Goal: Find specific page/section: Find specific page/section

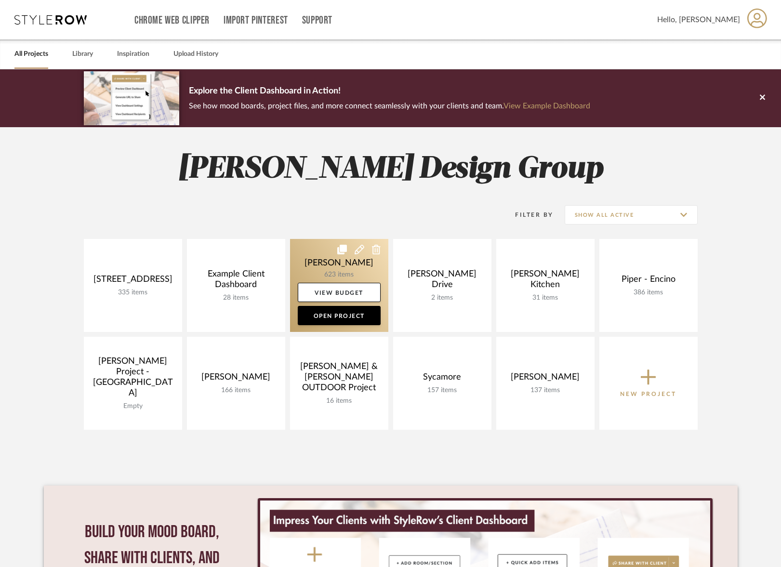
click at [316, 275] on link at bounding box center [339, 285] width 98 height 93
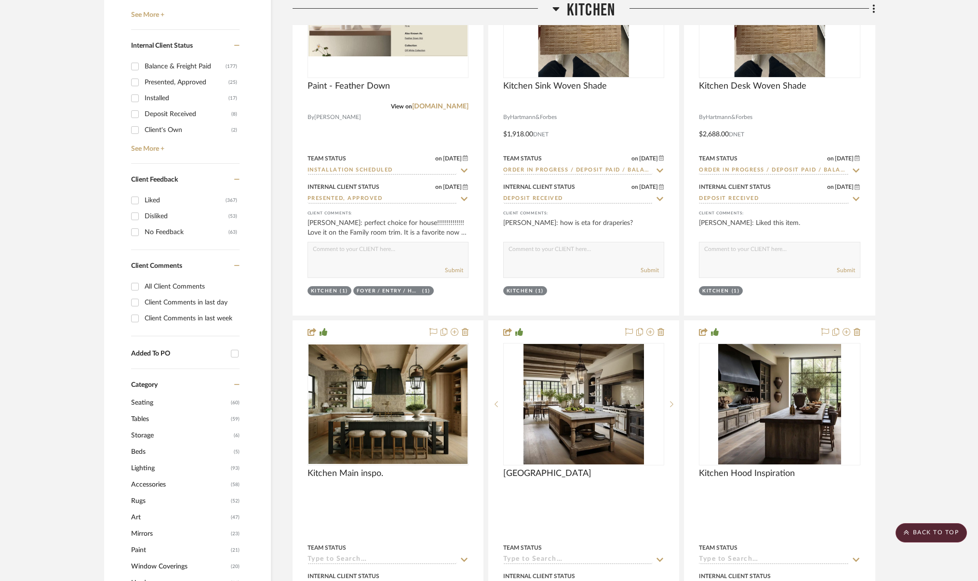
click at [147, 401] on span "Seating" at bounding box center [179, 403] width 97 height 16
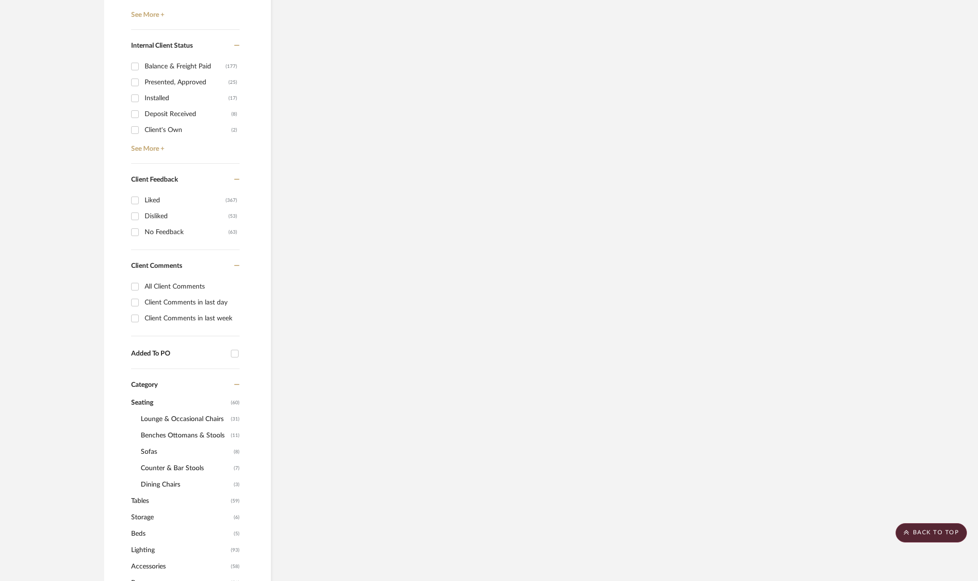
scroll to position [529, 0]
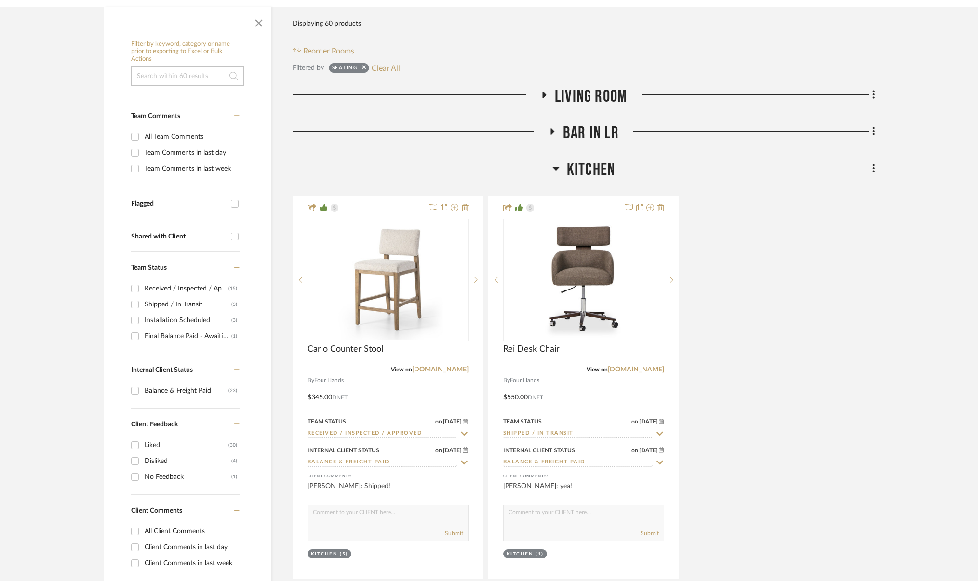
scroll to position [442, 0]
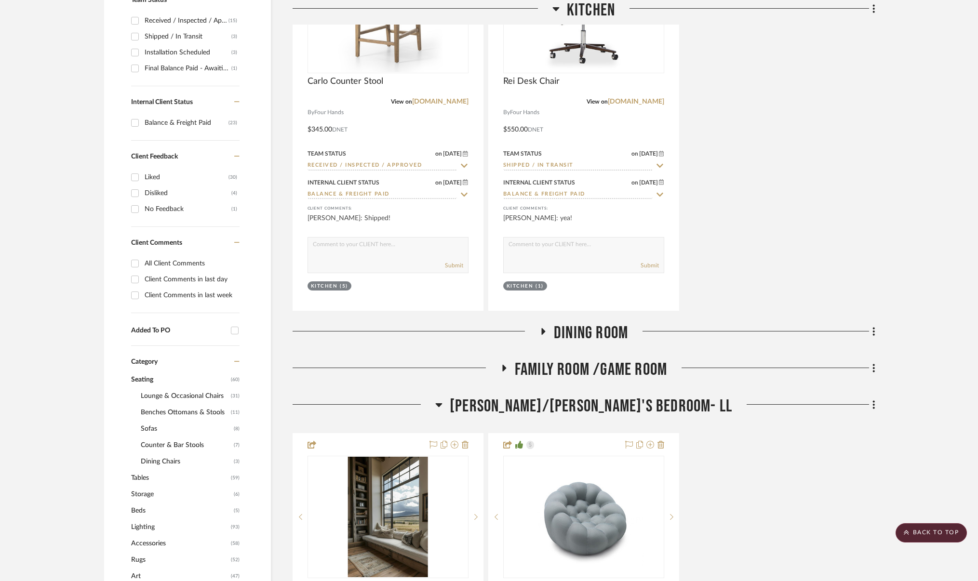
click at [147, 478] on span "Tables" at bounding box center [179, 478] width 97 height 16
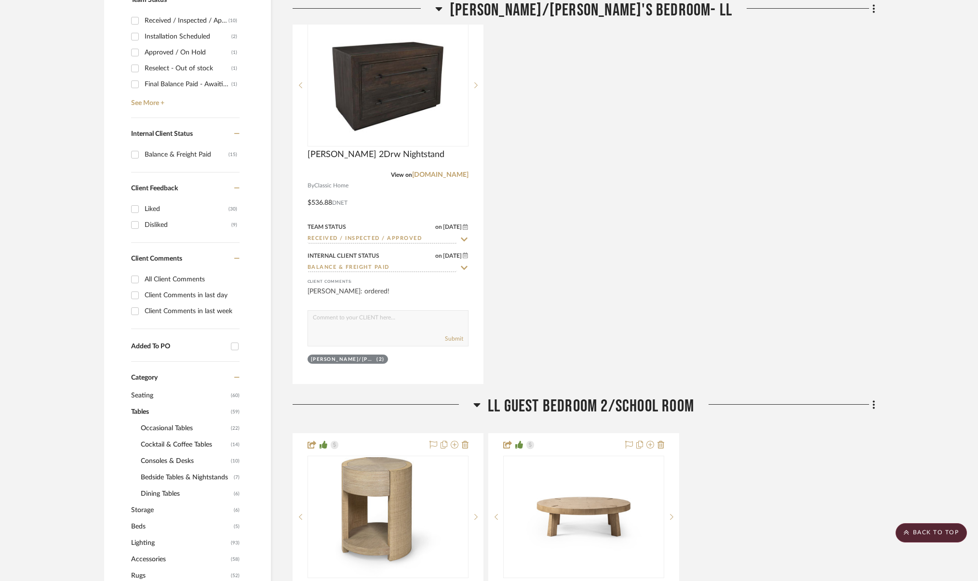
click at [143, 510] on span "Storage" at bounding box center [181, 510] width 100 height 16
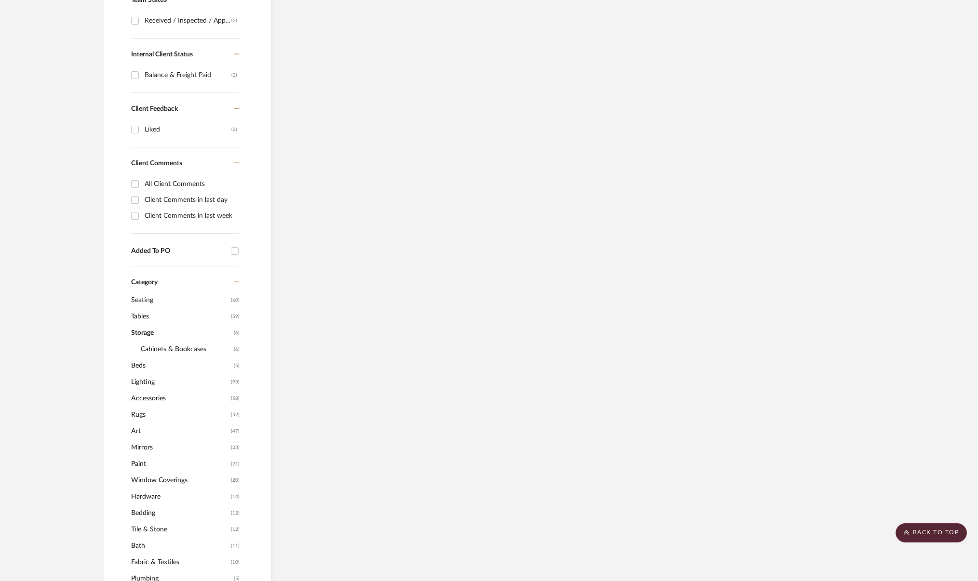
click at [134, 366] on span "Beds" at bounding box center [181, 366] width 100 height 16
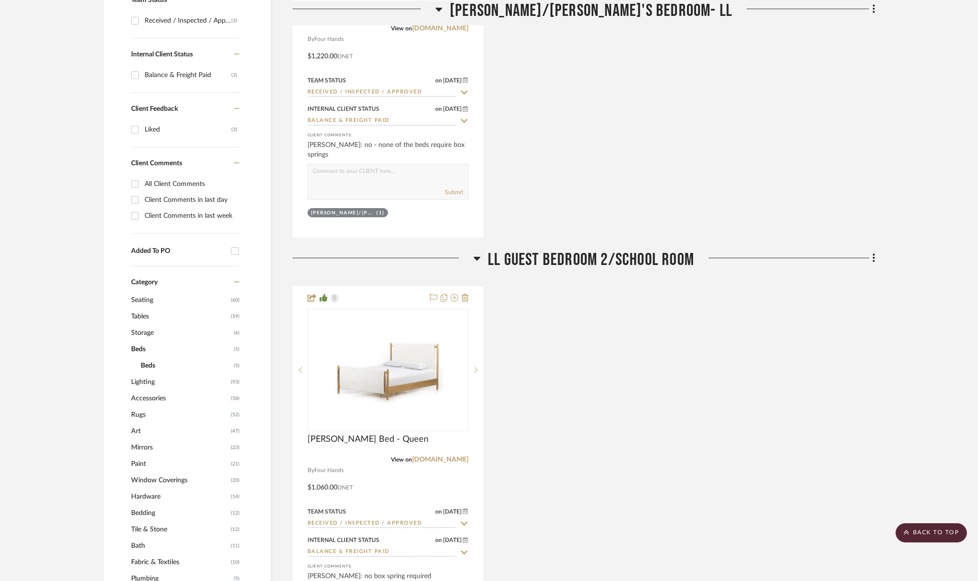
click at [138, 380] on span "Lighting" at bounding box center [179, 382] width 97 height 16
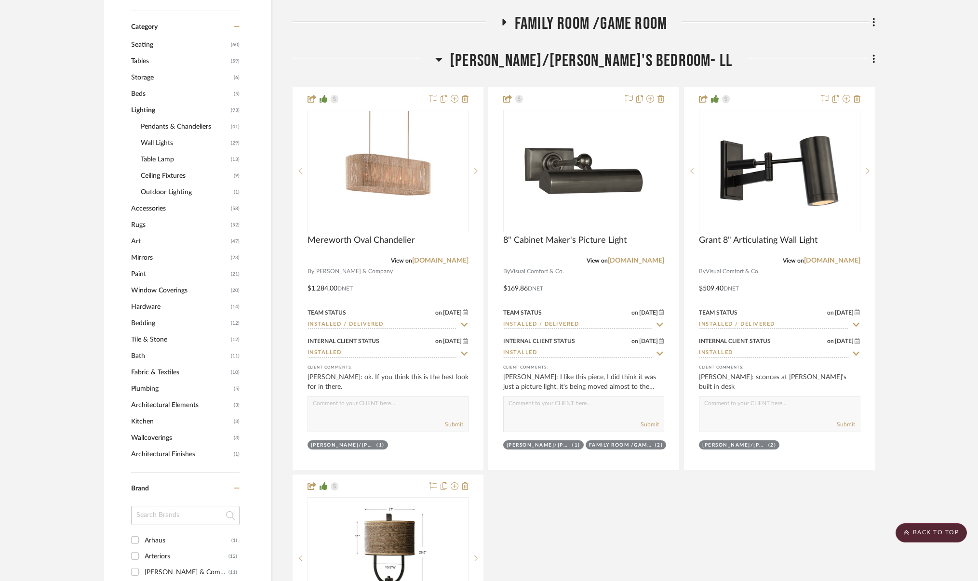
scroll to position [731, 0]
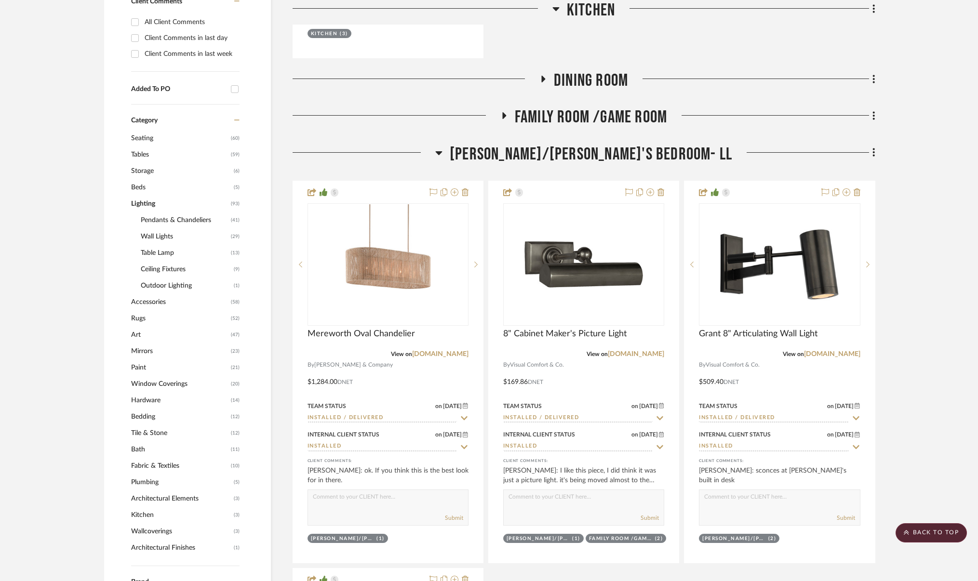
click at [139, 319] on span "Rugs" at bounding box center [179, 318] width 97 height 16
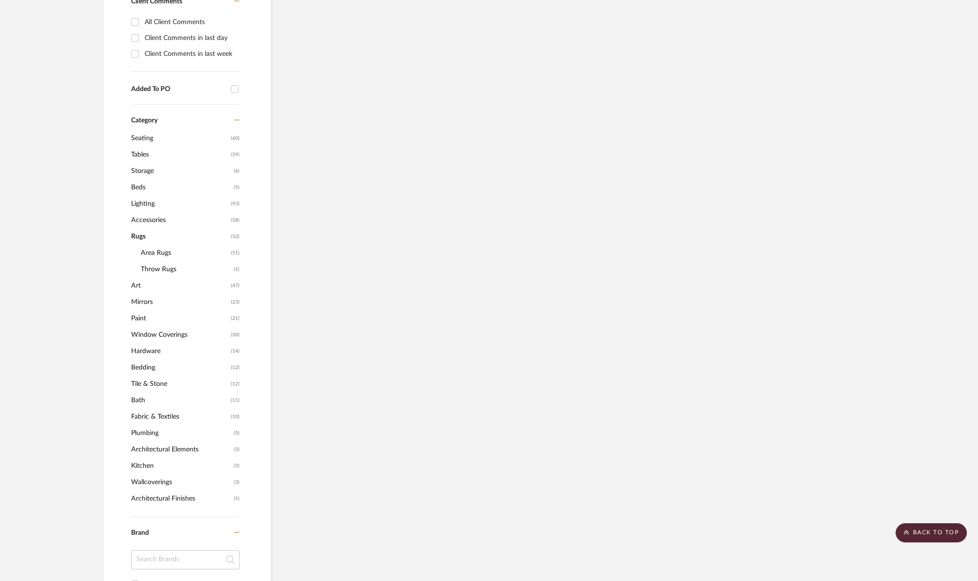
scroll to position [652, 0]
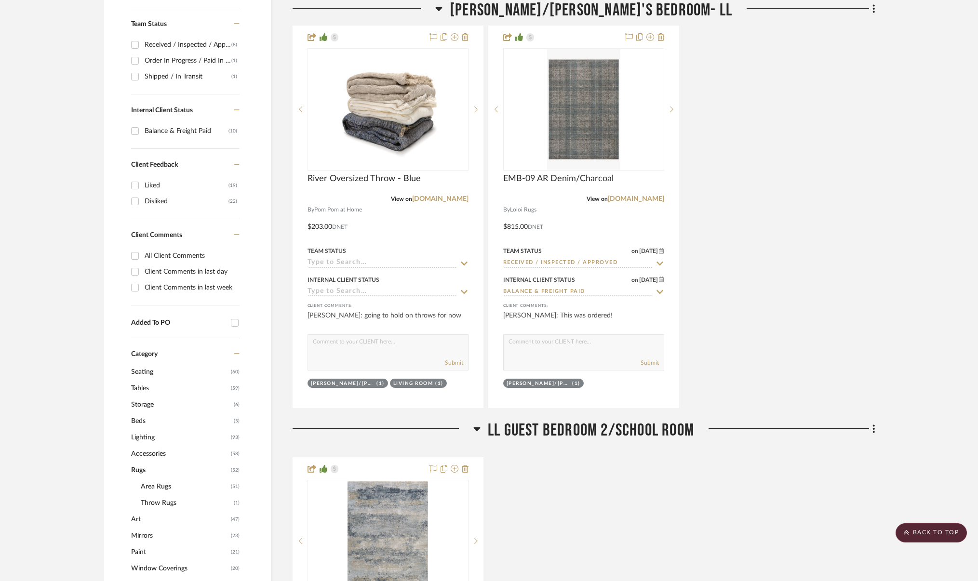
scroll to position [534, 0]
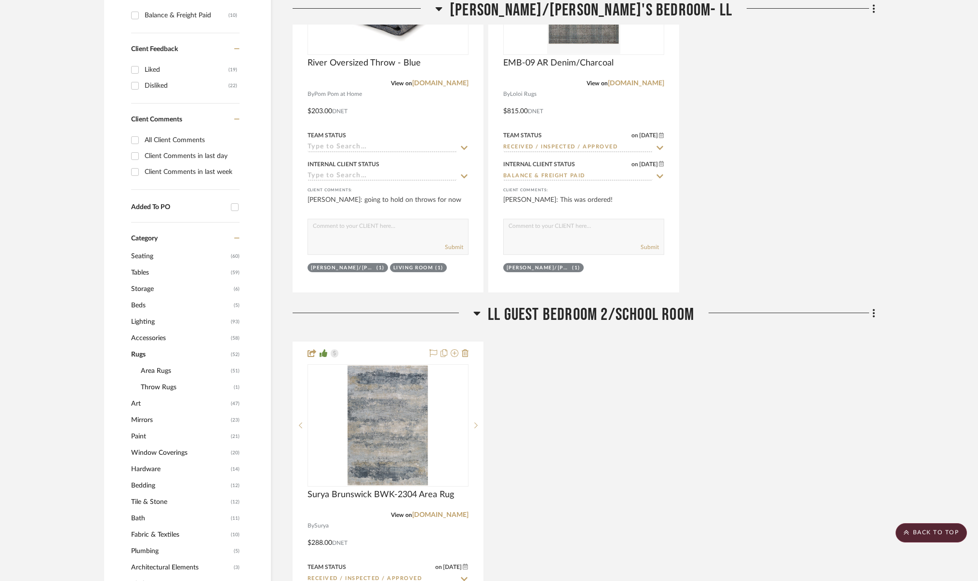
click at [236, 238] on icon at bounding box center [236, 238] width 5 height 7
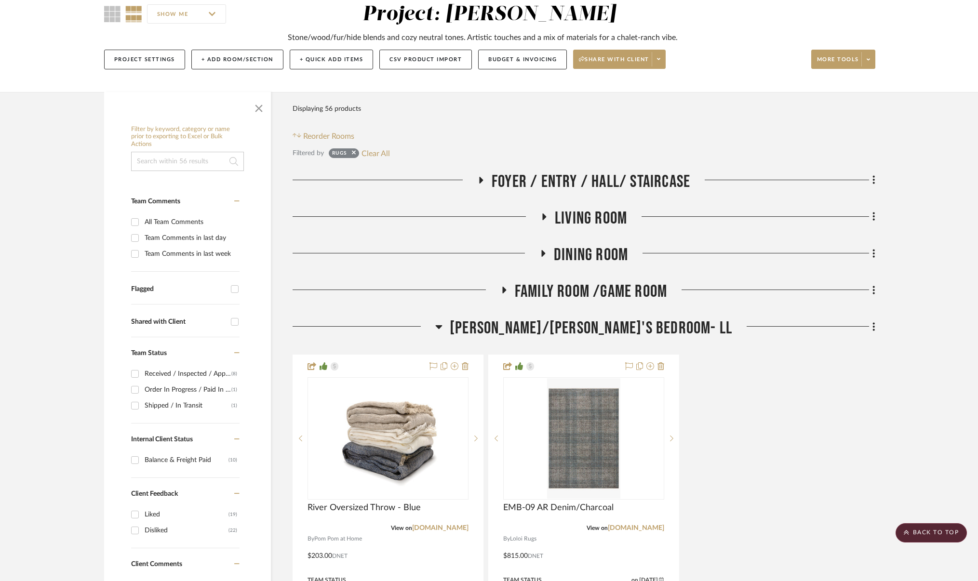
scroll to position [0, 0]
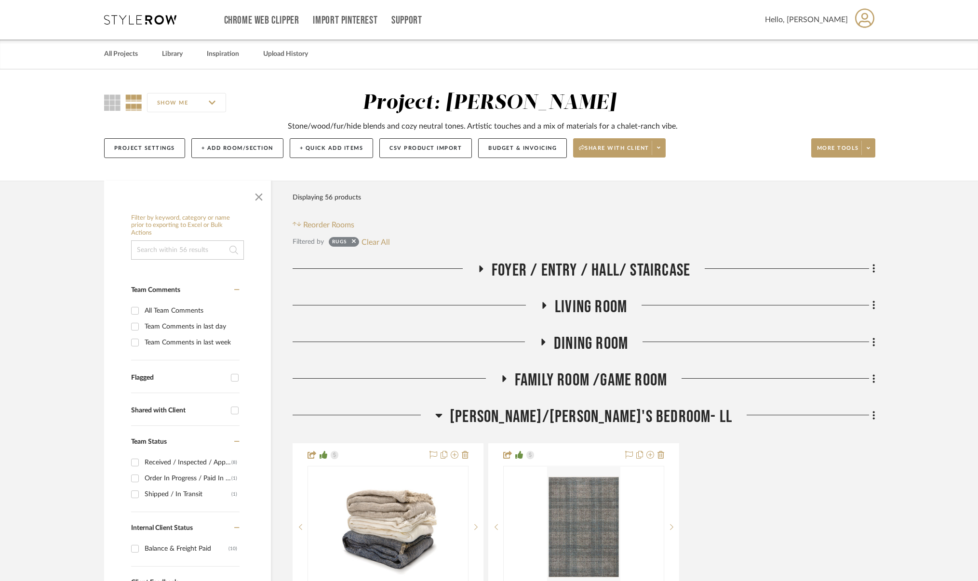
drag, startPoint x: 537, startPoint y: 259, endPoint x: 504, endPoint y: 257, distance: 33.3
click at [537, 260] on span "Foyer / Entry / Hall/ Staircase" at bounding box center [591, 270] width 199 height 21
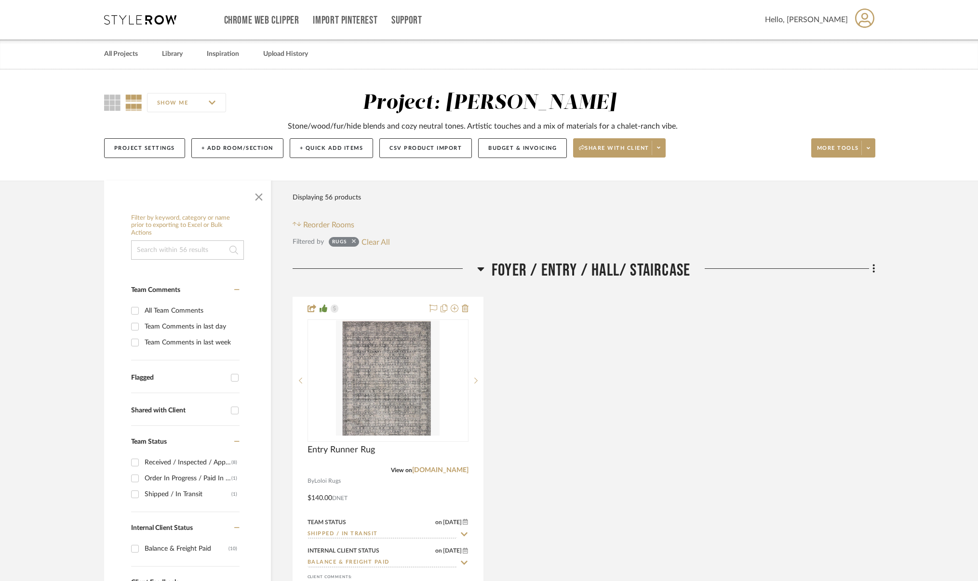
drag, startPoint x: 344, startPoint y: 241, endPoint x: 353, endPoint y: 242, distance: 8.7
click at [344, 241] on div "Rugs" at bounding box center [339, 244] width 15 height 10
click at [358, 242] on sr-tag "Rugs" at bounding box center [344, 242] width 30 height 10
click at [355, 242] on icon at bounding box center [354, 242] width 4 height 4
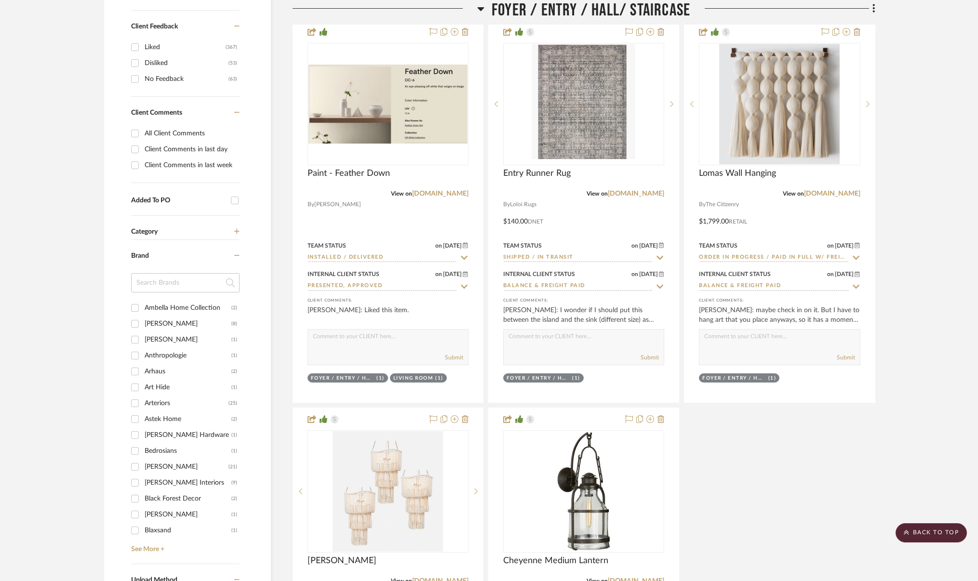
scroll to position [566, 0]
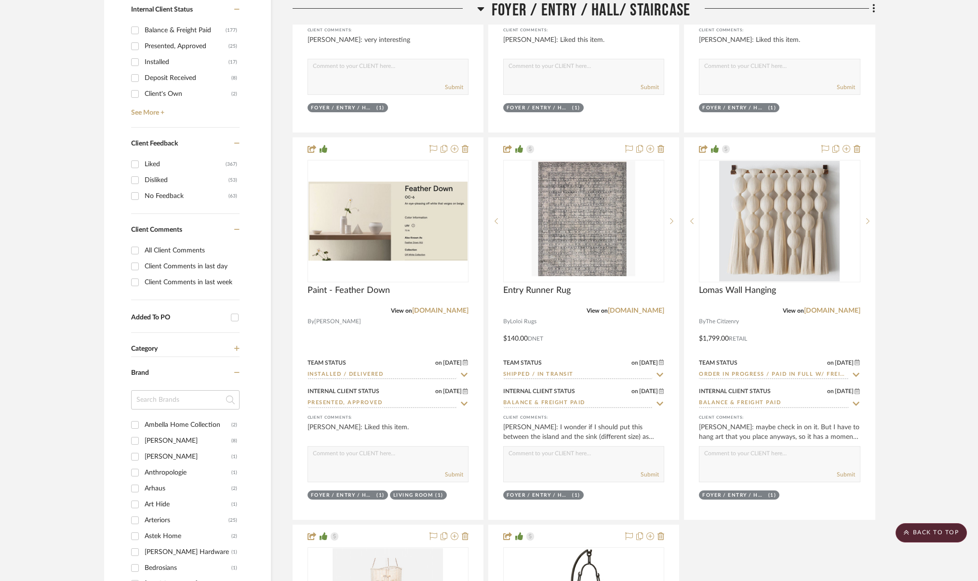
click at [236, 375] on icon at bounding box center [236, 372] width 5 height 7
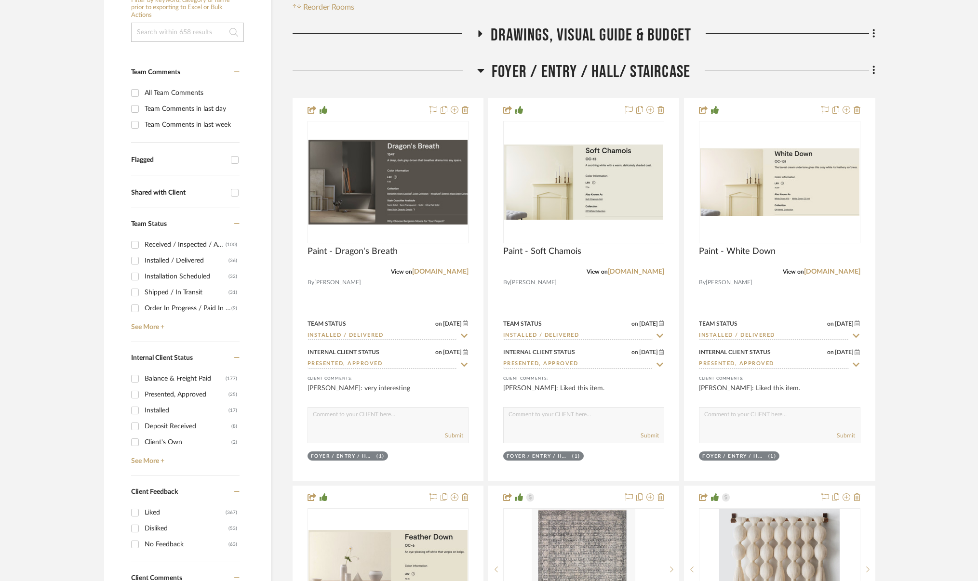
scroll to position [229, 0]
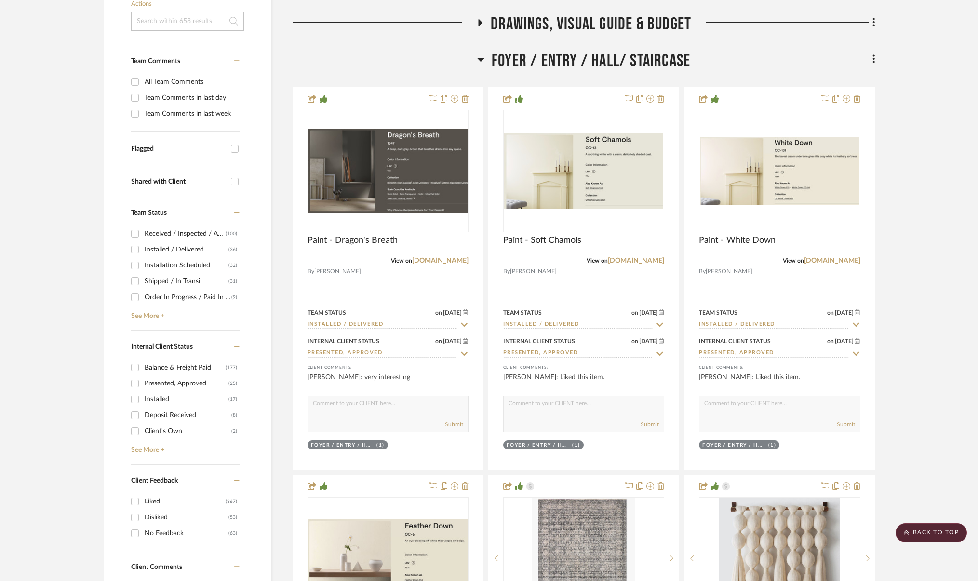
drag, startPoint x: 237, startPoint y: 482, endPoint x: 236, endPoint y: 465, distance: 16.9
click at [237, 481] on icon at bounding box center [236, 480] width 5 height 1
click at [239, 350] on icon at bounding box center [236, 346] width 5 height 7
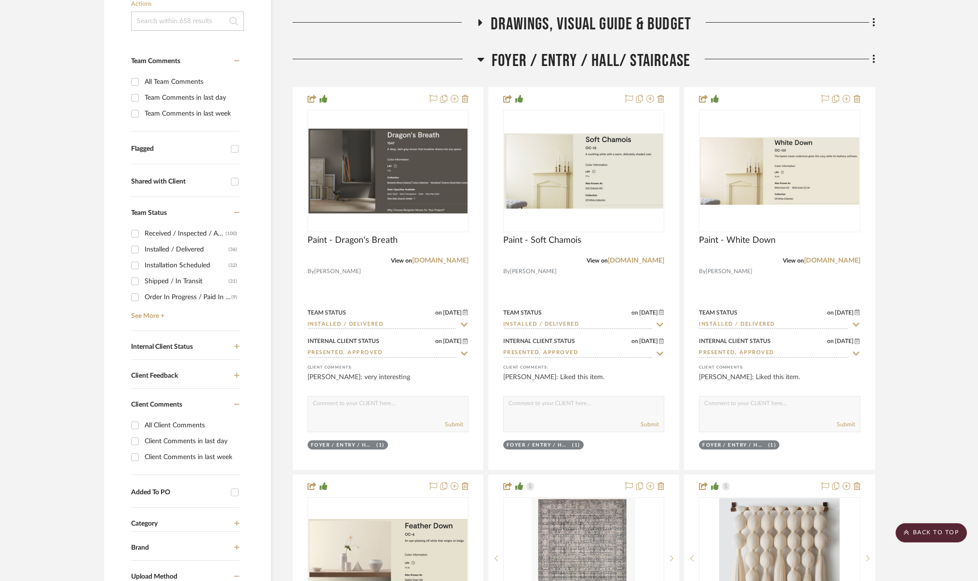
click at [236, 522] on icon at bounding box center [236, 523] width 5 height 5
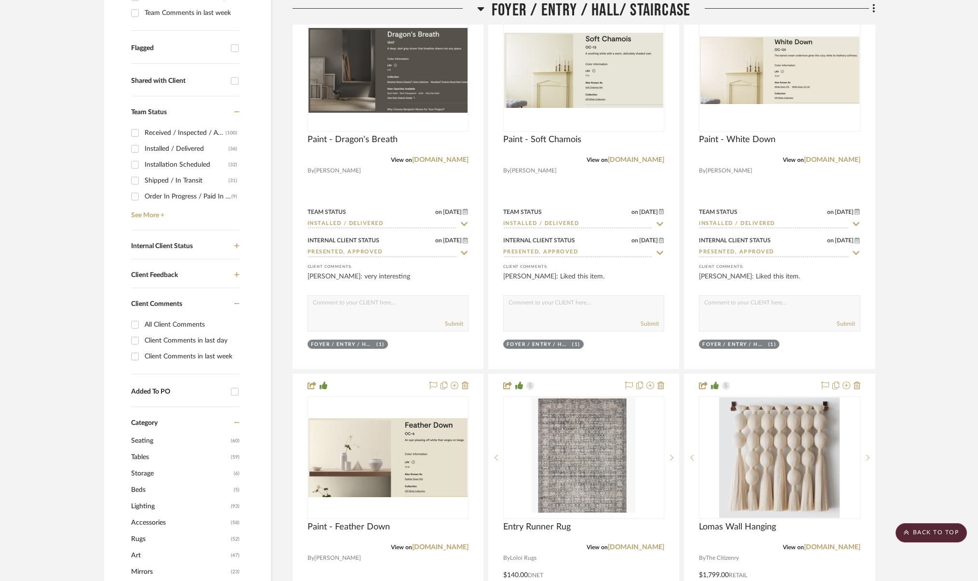
scroll to position [365, 0]
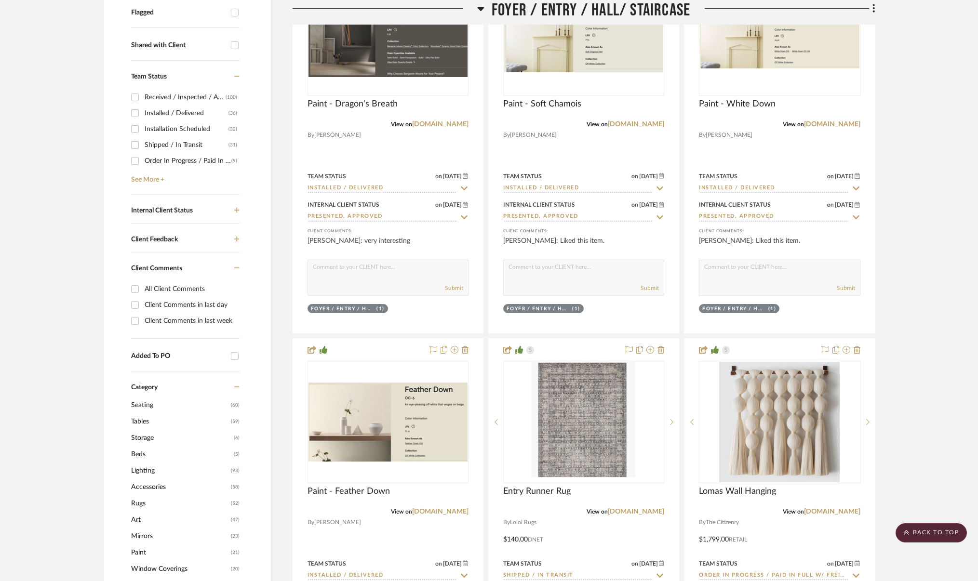
drag, startPoint x: 136, startPoint y: 503, endPoint x: 220, endPoint y: 496, distance: 84.2
click at [136, 503] on span "Rugs" at bounding box center [179, 504] width 97 height 16
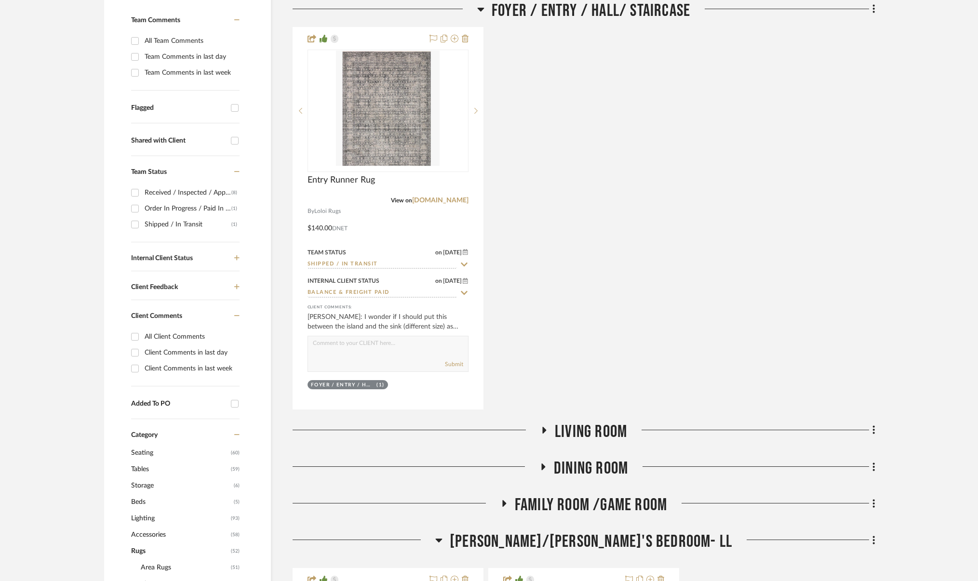
scroll to position [749, 0]
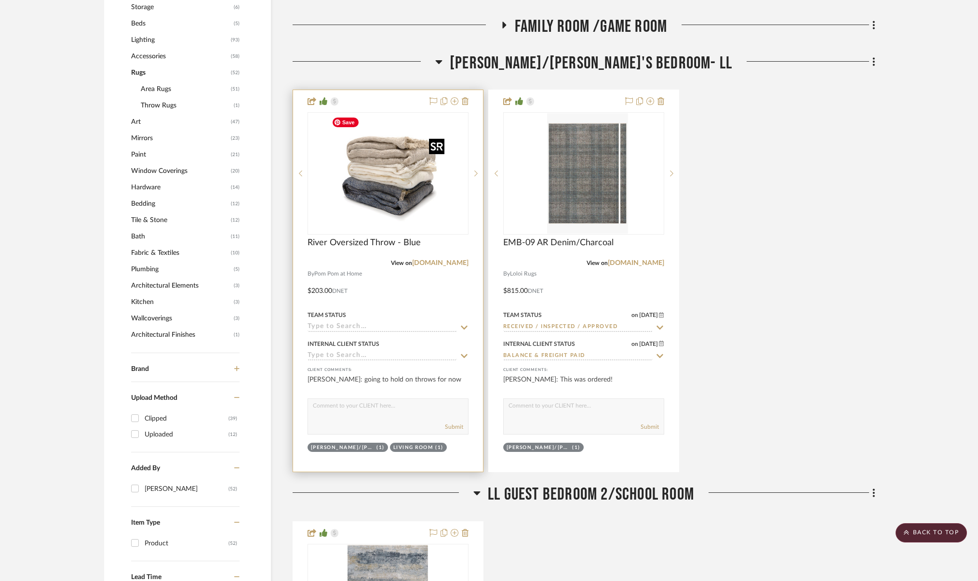
click at [400, 178] on img "0" at bounding box center [395, 173] width 121 height 121
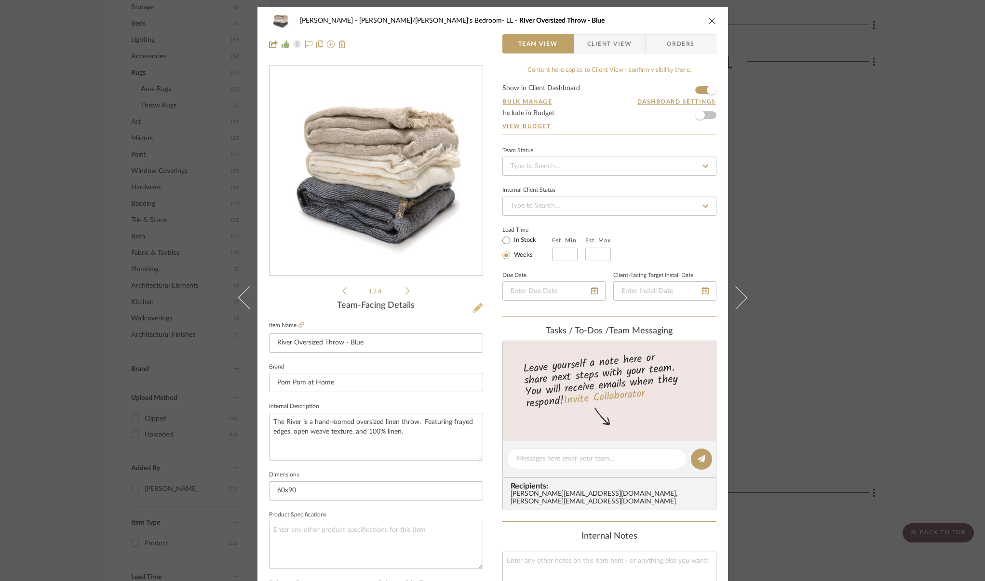
click at [473, 311] on icon at bounding box center [478, 308] width 10 height 10
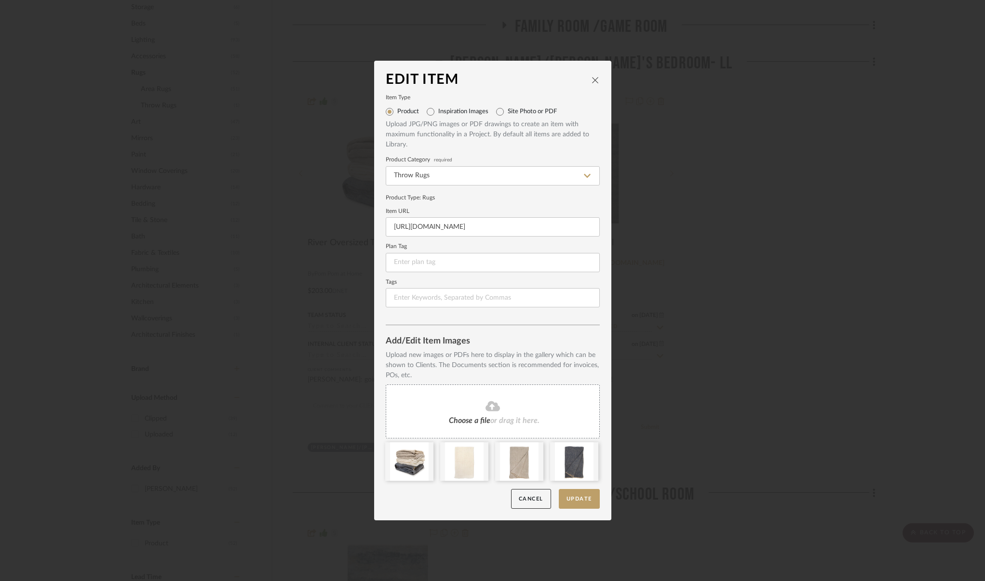
click at [586, 175] on icon at bounding box center [587, 176] width 7 height 8
click at [454, 195] on div "Pillows & Throws" at bounding box center [489, 200] width 213 height 25
type input "Pillows & Throws"
click at [577, 502] on button "Update" at bounding box center [579, 499] width 41 height 20
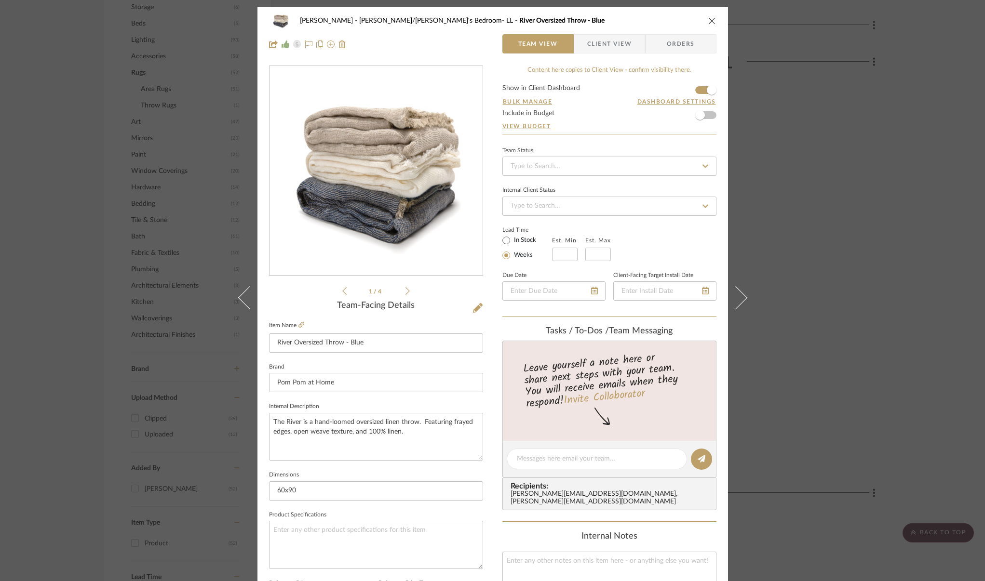
click at [708, 24] on icon "close" at bounding box center [712, 21] width 8 height 8
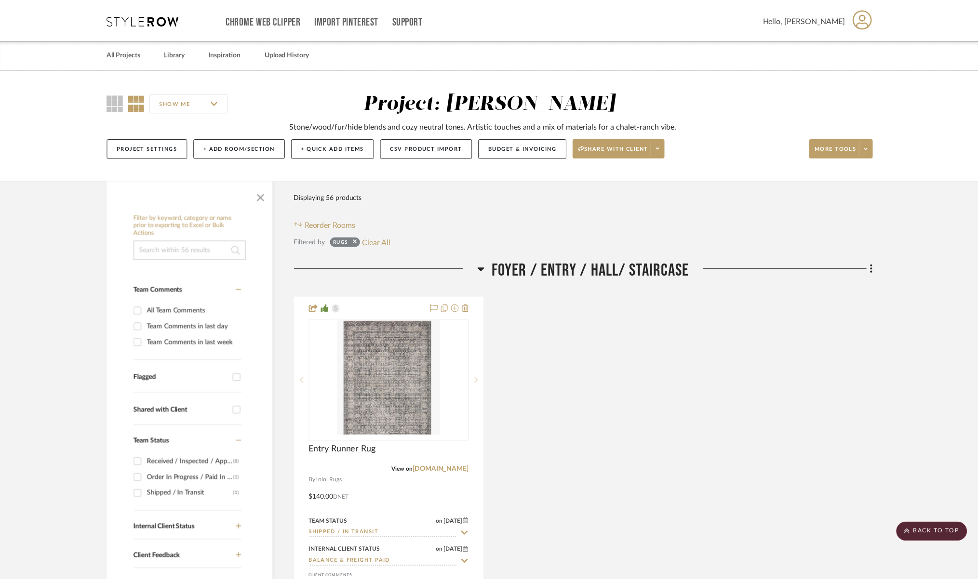
scroll to position [749, 0]
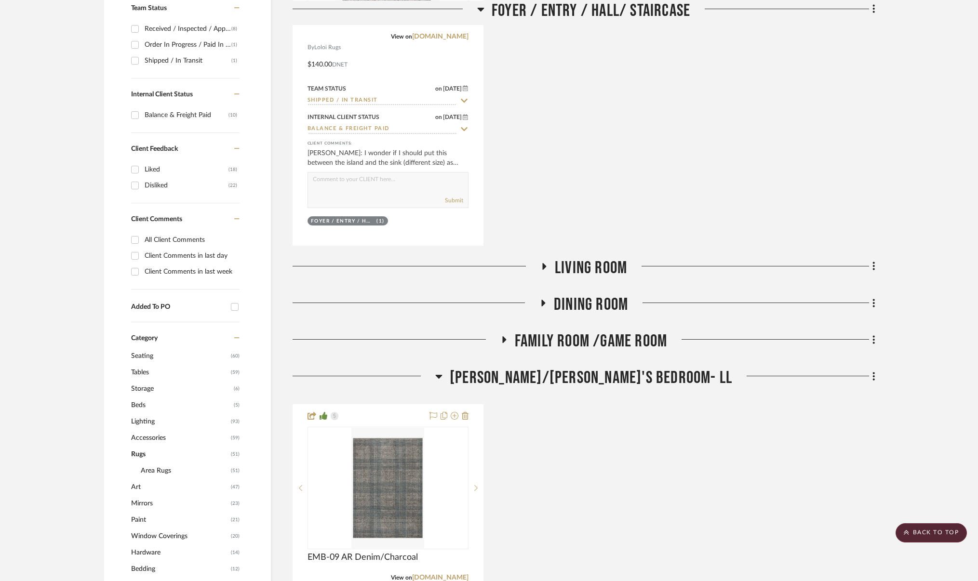
click at [571, 264] on span "Living Room" at bounding box center [591, 268] width 72 height 21
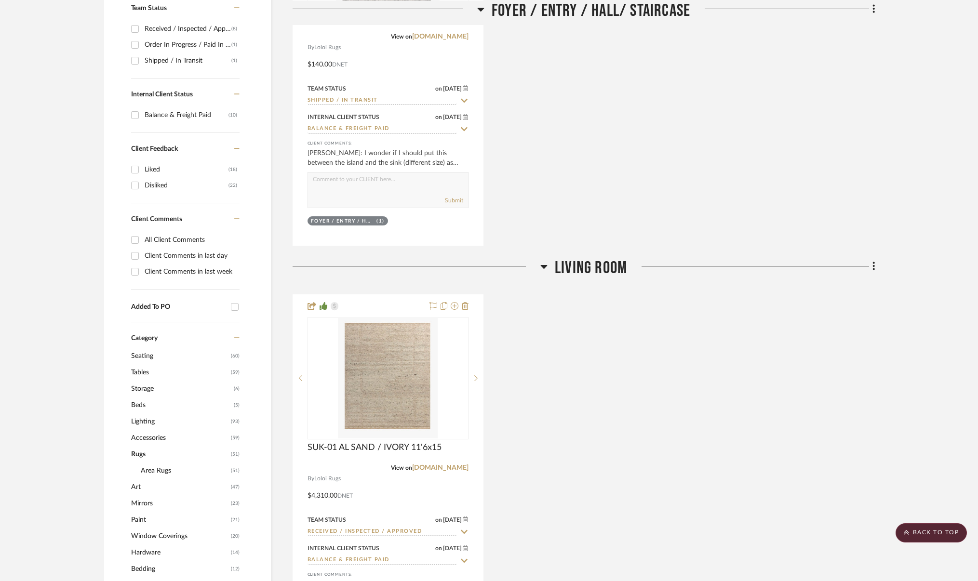
scroll to position [434, 0]
click at [571, 264] on span "Living Room" at bounding box center [591, 267] width 72 height 21
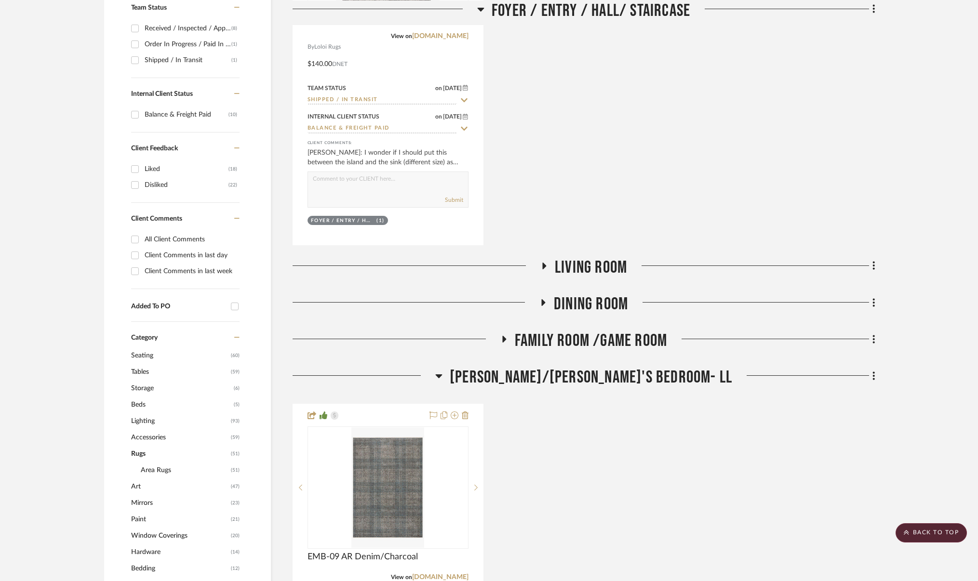
click at [592, 384] on span "[PERSON_NAME]/[PERSON_NAME]'s Bedroom- LL" at bounding box center [591, 377] width 282 height 21
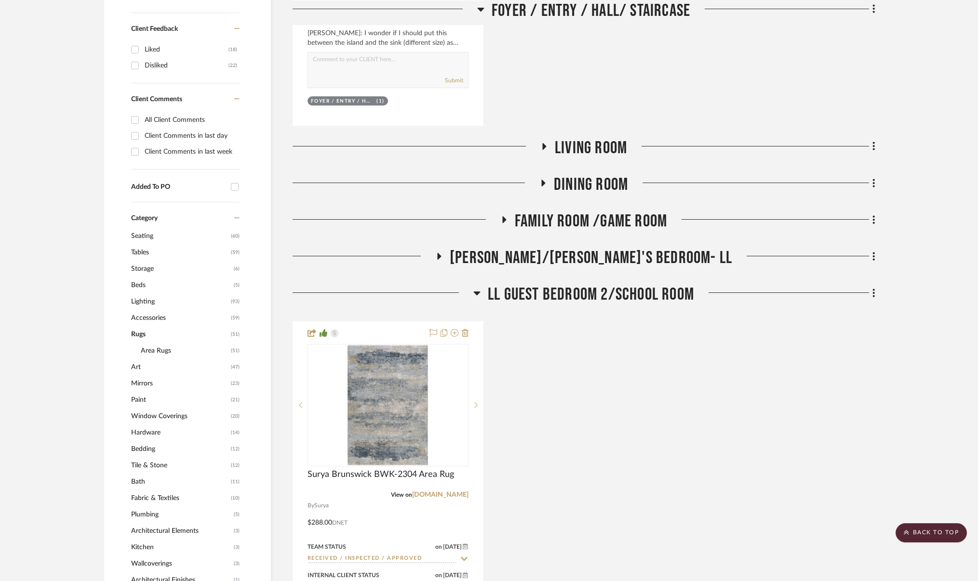
click at [572, 295] on span "LL Guest Bedroom 2/School Room" at bounding box center [591, 294] width 206 height 21
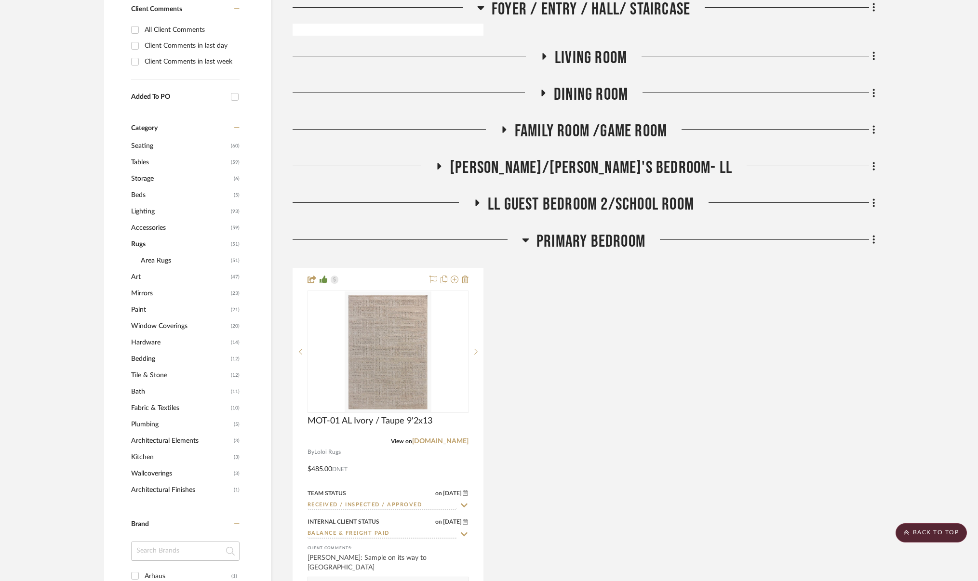
click at [571, 248] on span "Primary Bedroom" at bounding box center [590, 241] width 109 height 21
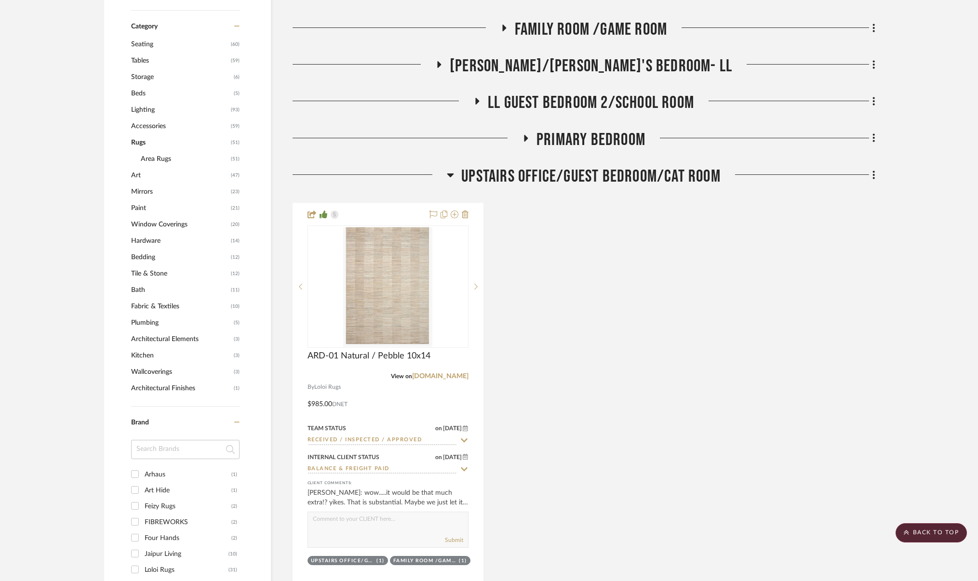
drag, startPoint x: 578, startPoint y: 174, endPoint x: 581, endPoint y: 195, distance: 21.5
click at [578, 174] on span "Upstairs Office/Guest Bedroom/Cat Room" at bounding box center [590, 176] width 259 height 21
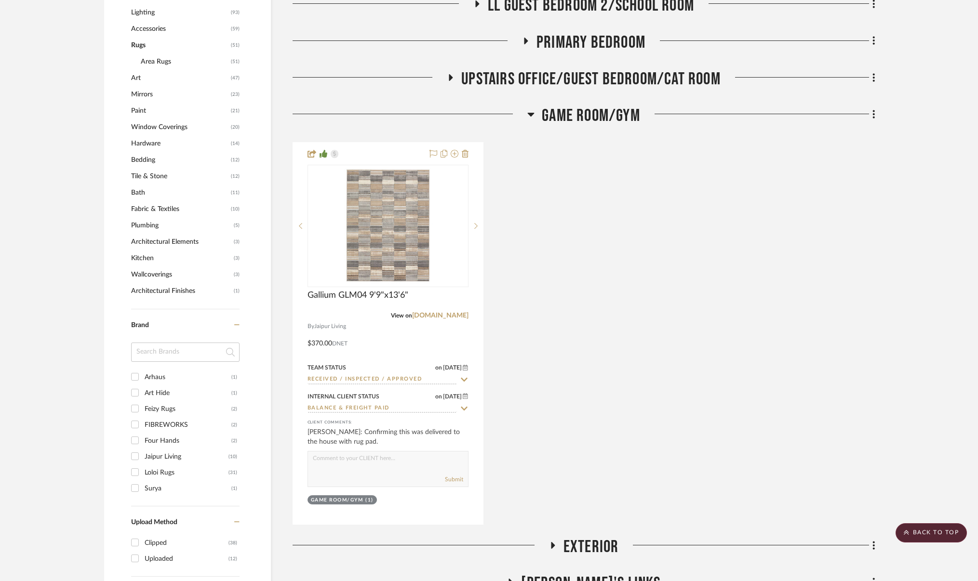
click at [603, 116] on span "Game Room/Gym" at bounding box center [591, 116] width 98 height 21
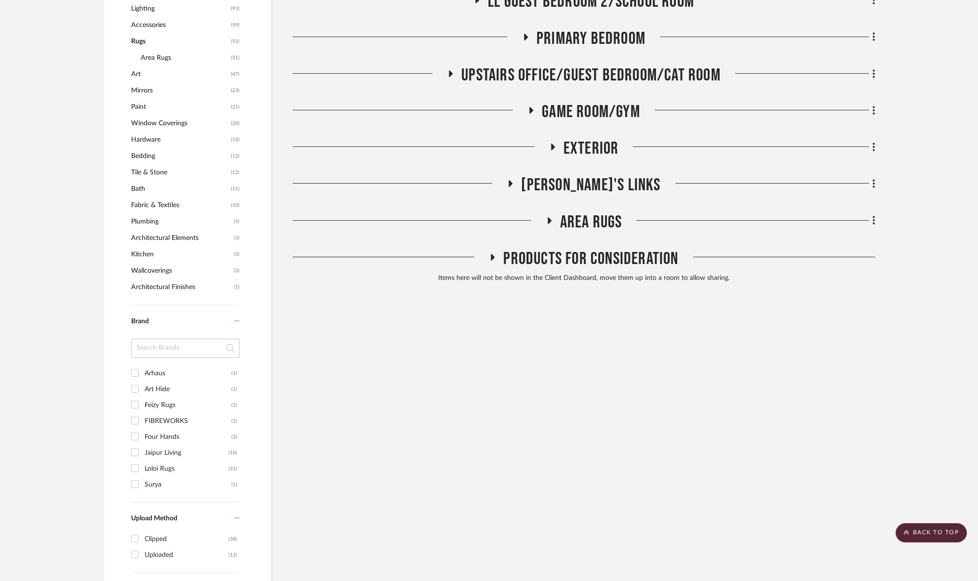
click at [599, 159] on div "Exterior" at bounding box center [584, 150] width 583 height 25
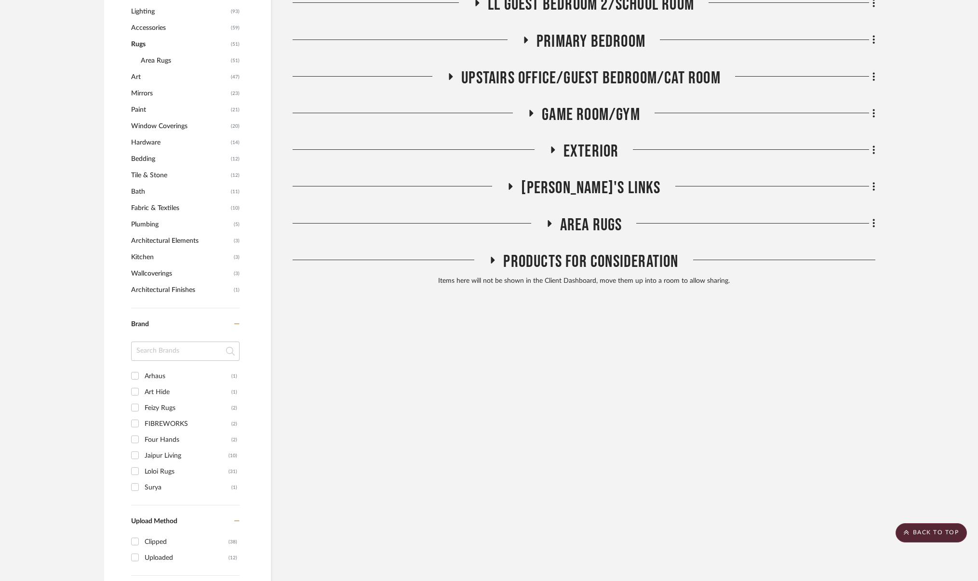
click at [603, 151] on span "Exterior" at bounding box center [590, 151] width 55 height 21
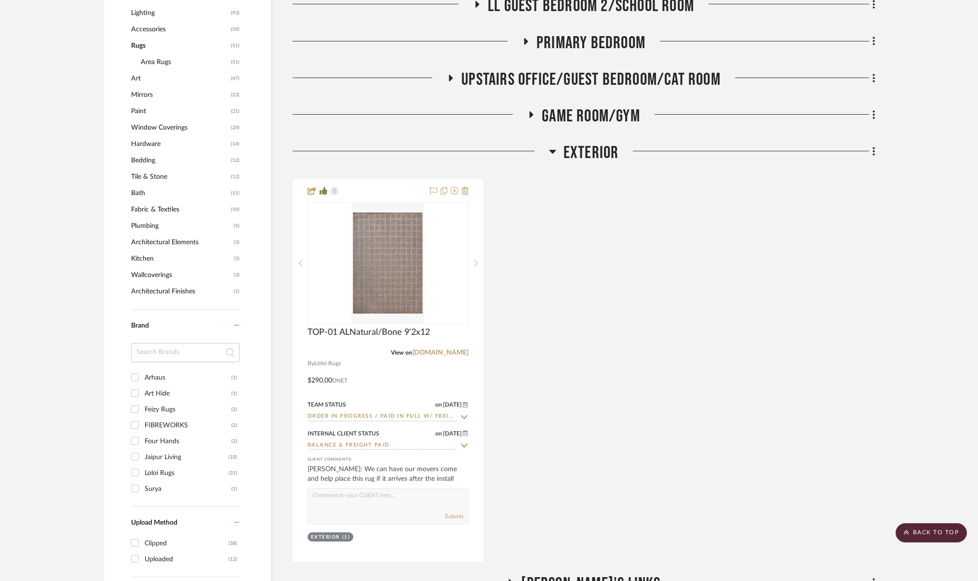
click at [604, 150] on span "Exterior" at bounding box center [590, 153] width 55 height 21
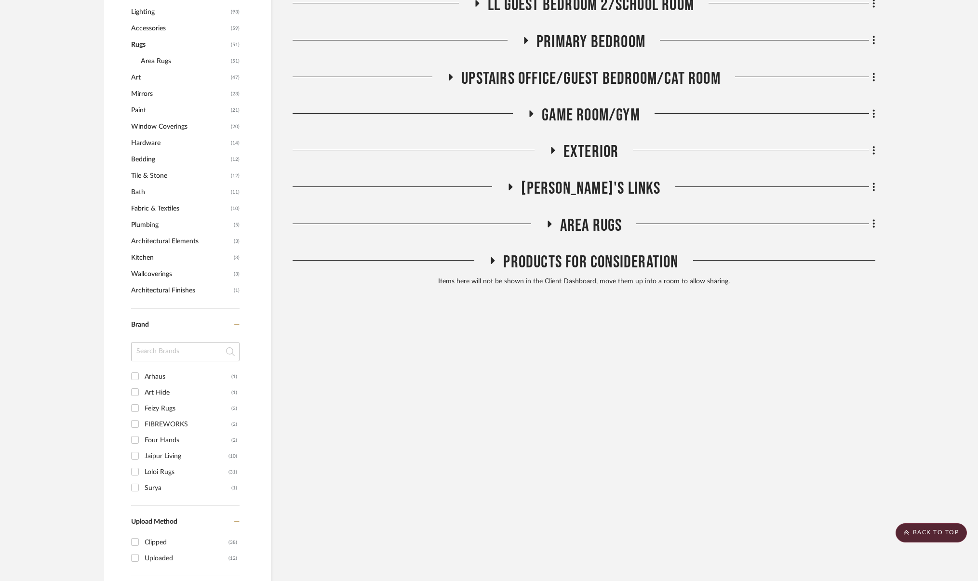
click at [606, 180] on span "[PERSON_NAME]'s Links" at bounding box center [590, 188] width 139 height 21
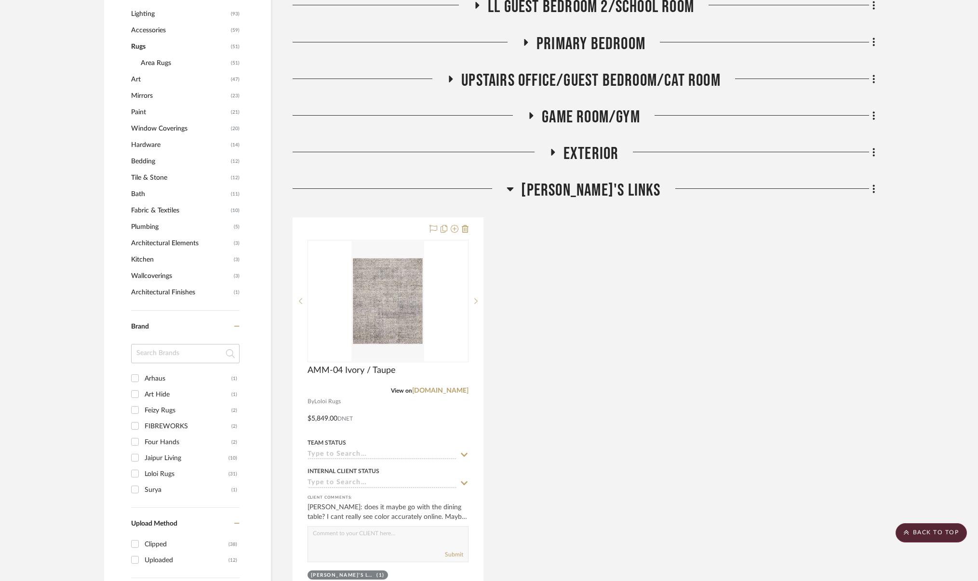
click at [606, 180] on span "[PERSON_NAME]'s Links" at bounding box center [590, 190] width 139 height 21
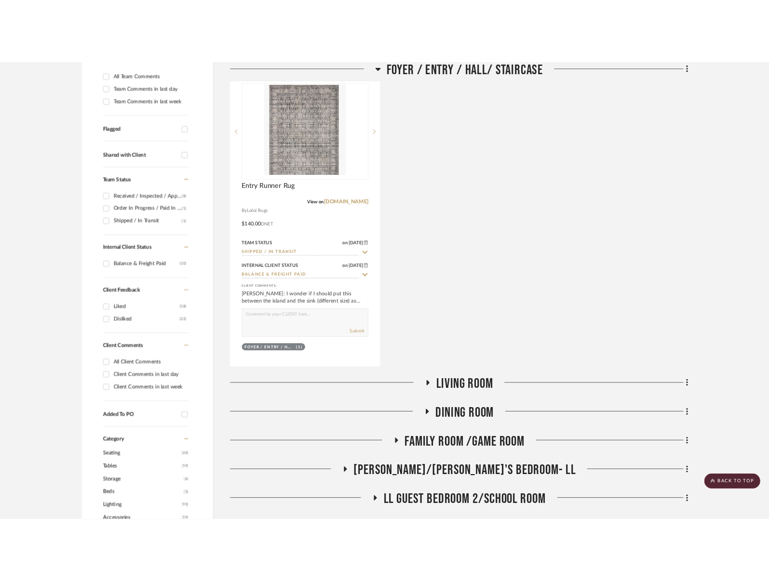
scroll to position [0, 0]
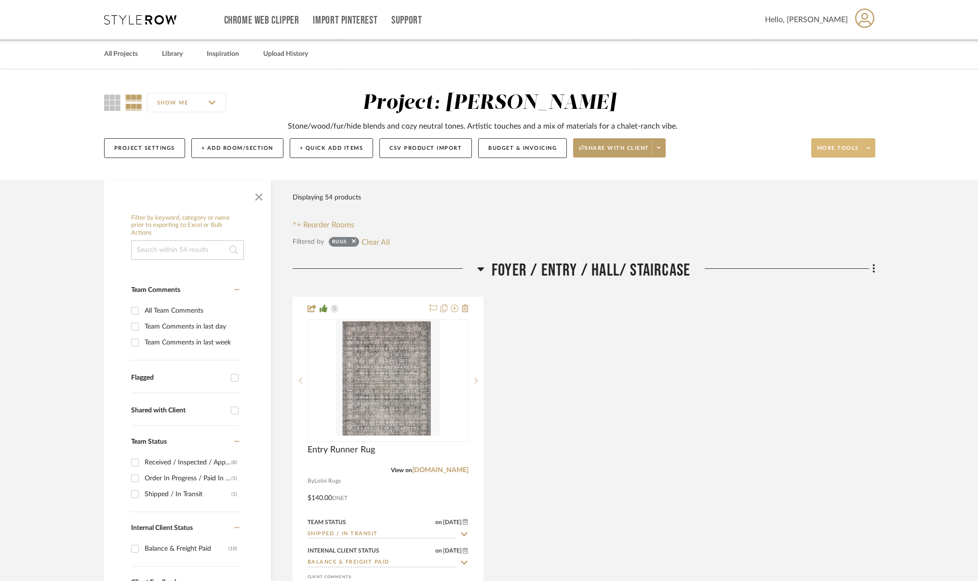
click at [833, 148] on span "More tools" at bounding box center [838, 152] width 42 height 14
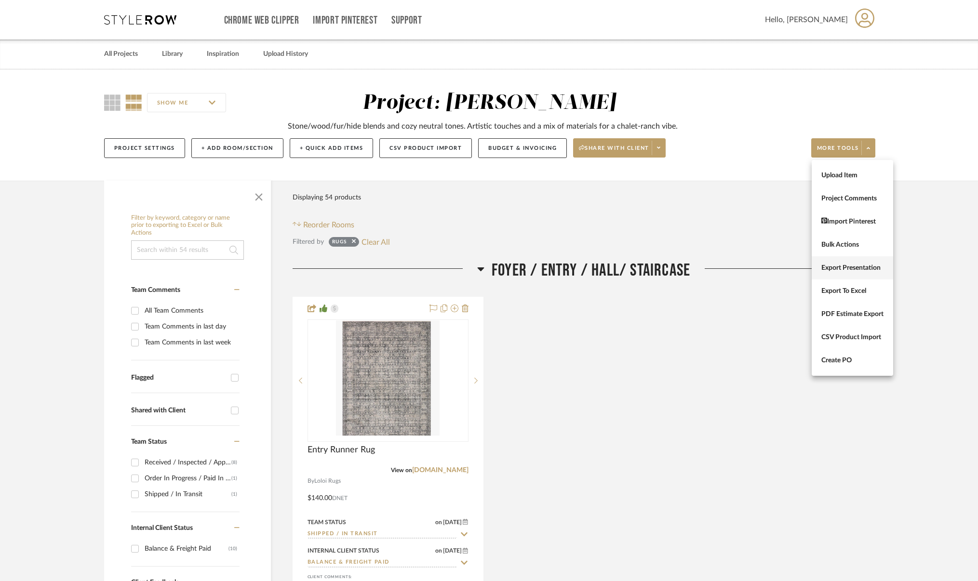
click at [842, 275] on button "Export Presentation" at bounding box center [852, 267] width 81 height 23
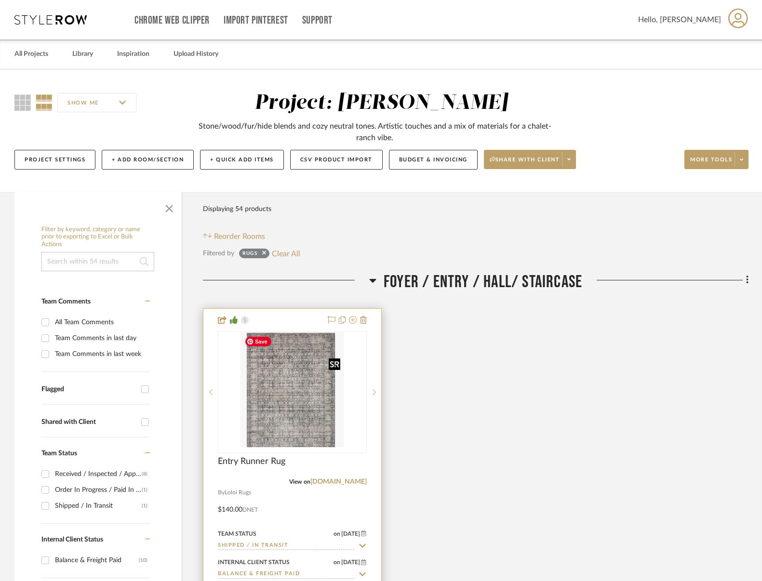
click at [331, 383] on img "0" at bounding box center [293, 392] width 104 height 121
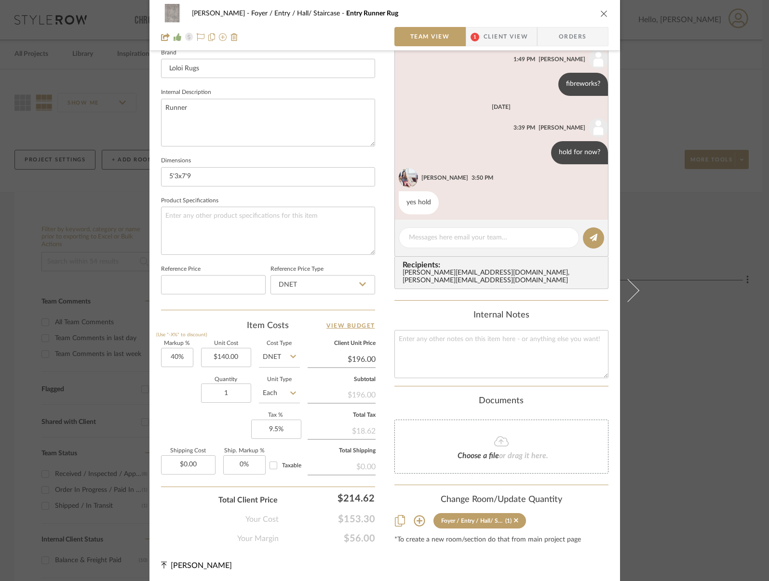
click at [595, 13] on div "Guerin Foyer / Entry / Hall/ Staircase Entry Runner Rug" at bounding box center [384, 13] width 447 height 19
click at [600, 14] on icon "close" at bounding box center [604, 14] width 8 height 8
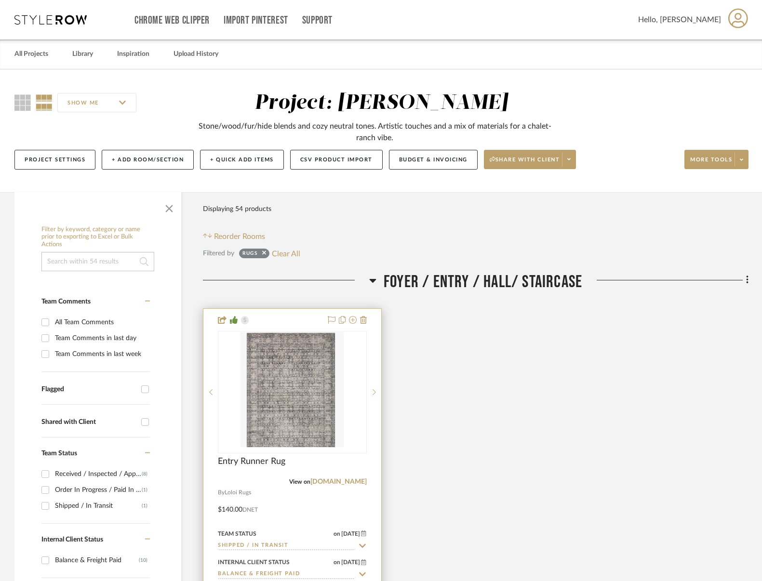
scroll to position [121, 0]
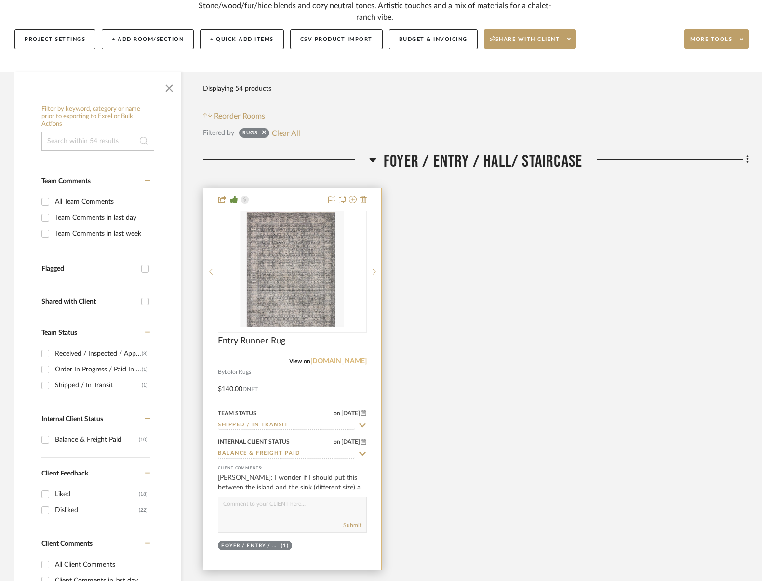
click at [351, 362] on link "[DOMAIN_NAME]" at bounding box center [338, 361] width 56 height 7
click at [280, 252] on img "0" at bounding box center [293, 272] width 104 height 121
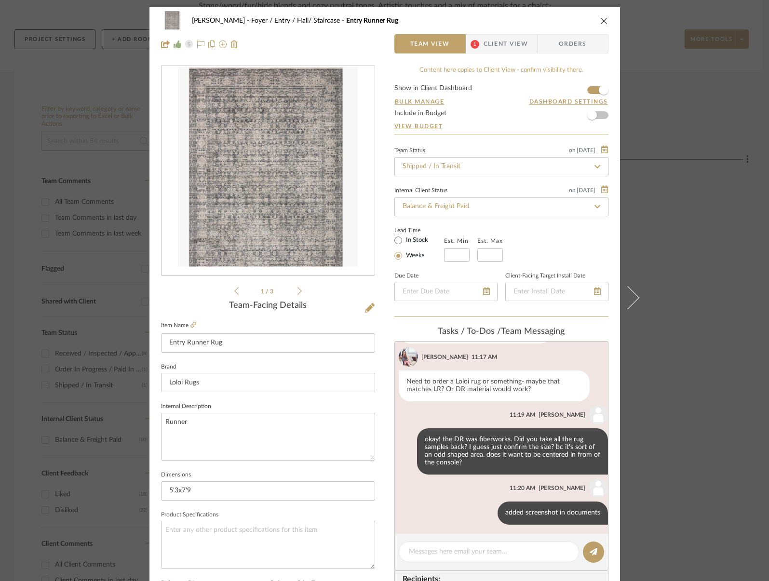
scroll to position [314, 0]
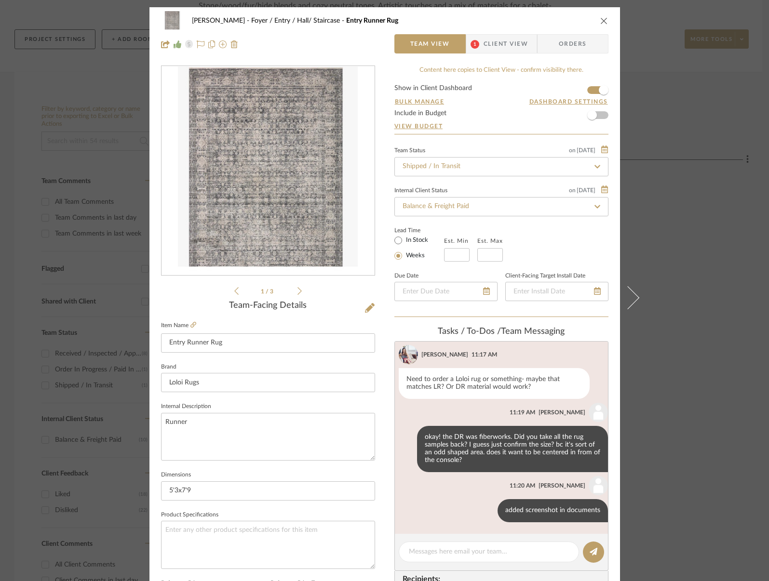
drag, startPoint x: 602, startPoint y: 19, endPoint x: 600, endPoint y: 26, distance: 6.6
click at [602, 19] on icon "close" at bounding box center [604, 21] width 8 height 8
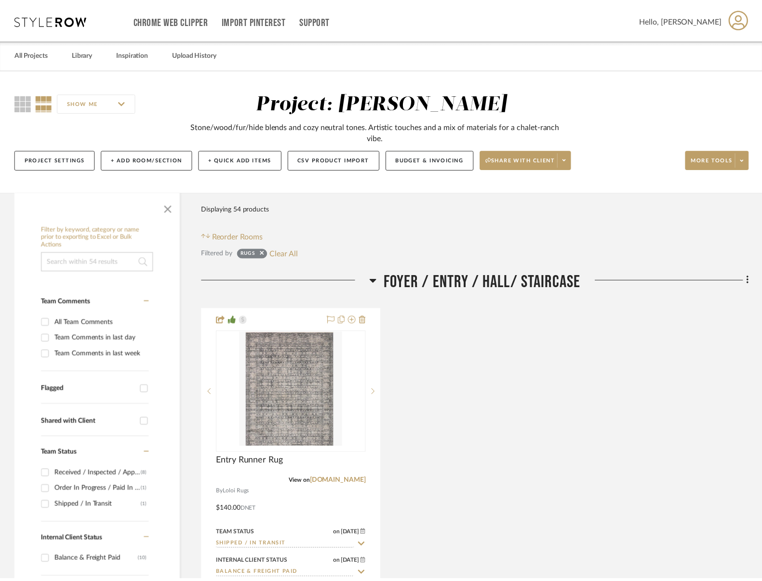
scroll to position [121, 0]
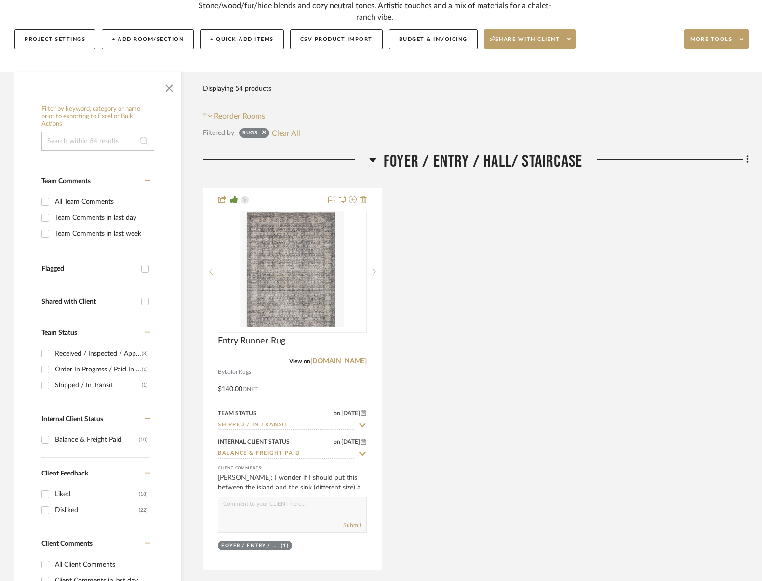
click at [527, 166] on span "Foyer / Entry / Hall/ Staircase" at bounding box center [483, 161] width 199 height 21
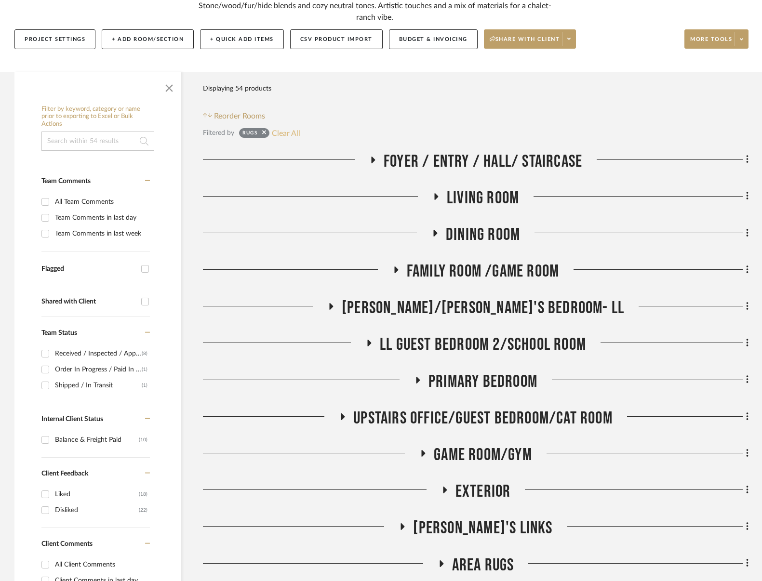
click at [273, 132] on button "Clear All" at bounding box center [286, 133] width 28 height 13
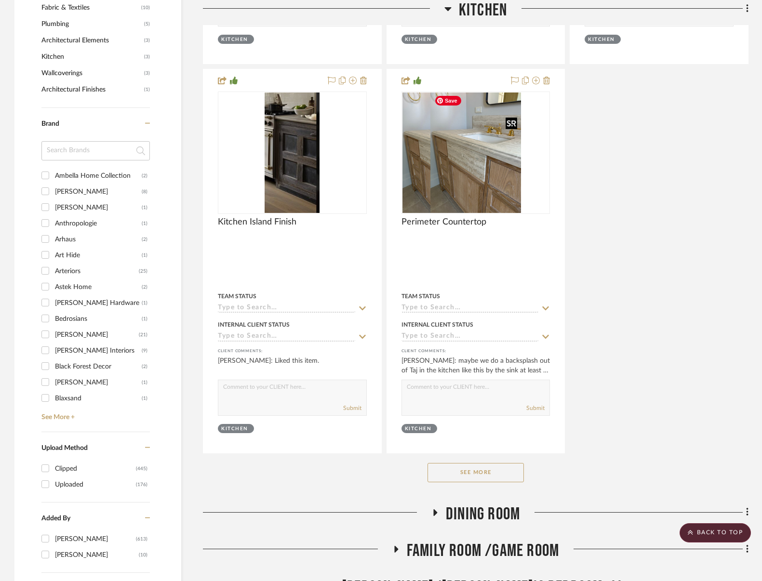
scroll to position [1401, 0]
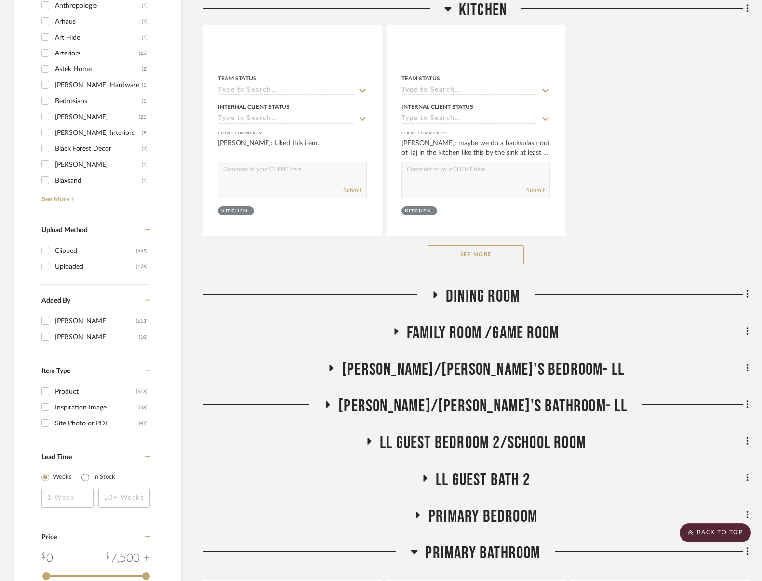
click at [494, 253] on button "See More" at bounding box center [476, 254] width 96 height 19
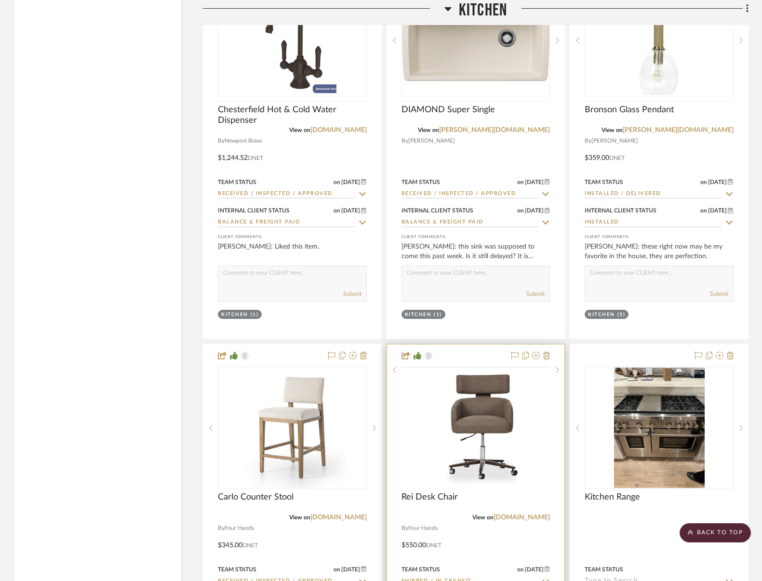
scroll to position [2630, 0]
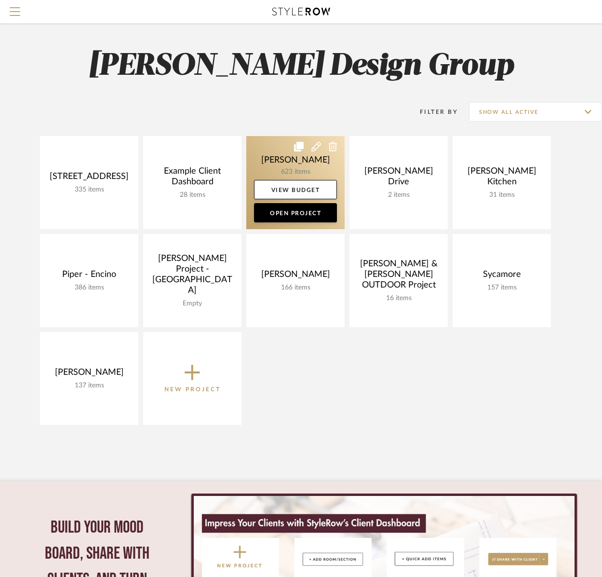
click at [270, 155] on link at bounding box center [295, 182] width 98 height 93
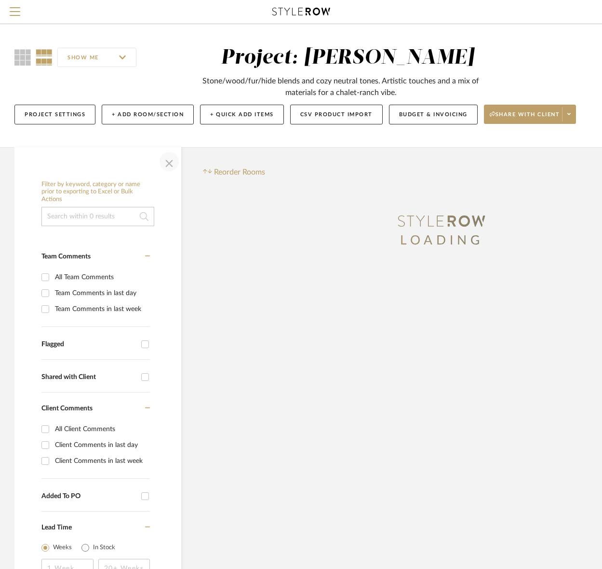
click at [169, 163] on span "button" at bounding box center [169, 161] width 23 height 23
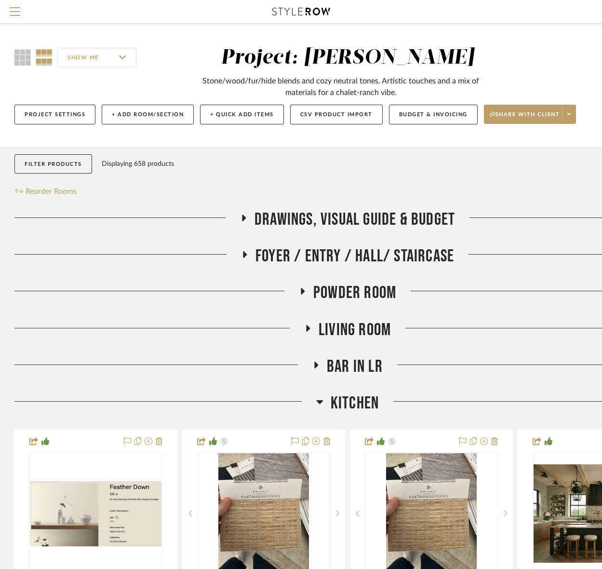
click at [325, 395] on h3 "Kitchen" at bounding box center [347, 403] width 63 height 21
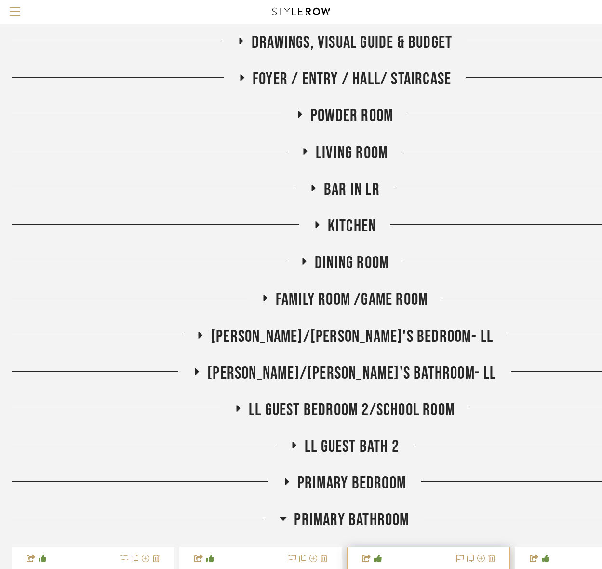
scroll to position [346, 3]
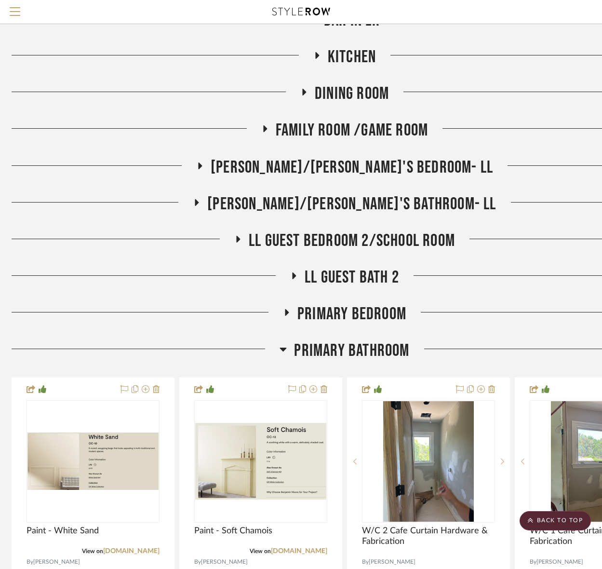
click at [355, 354] on span "Primary Bathroom" at bounding box center [351, 350] width 115 height 21
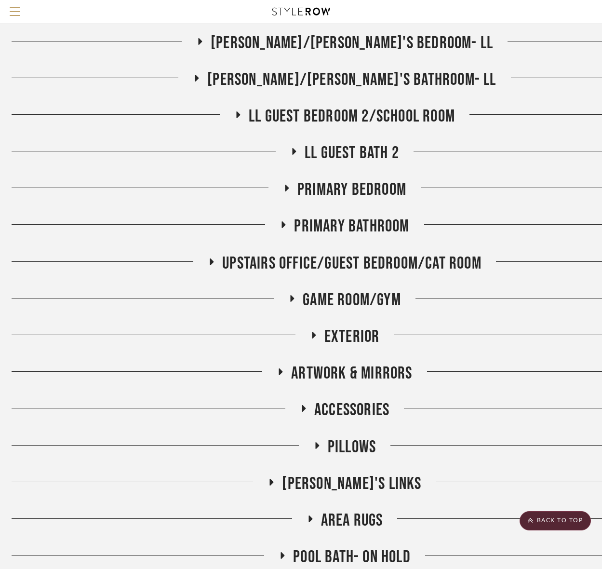
scroll to position [483, 3]
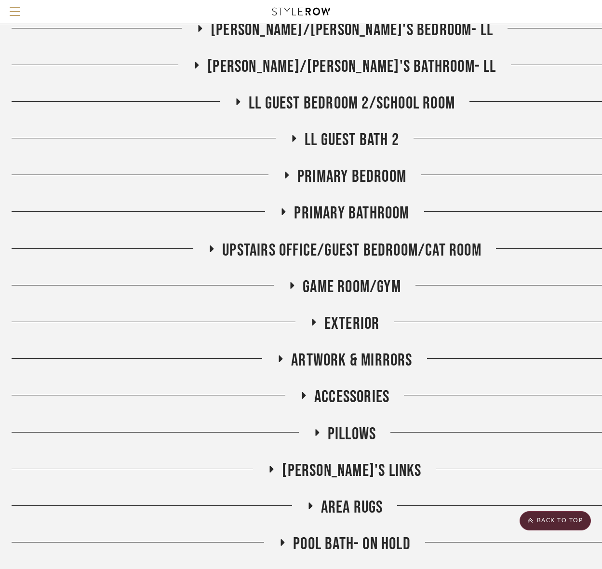
click at [366, 287] on span "Game Room/Gym" at bounding box center [352, 287] width 98 height 21
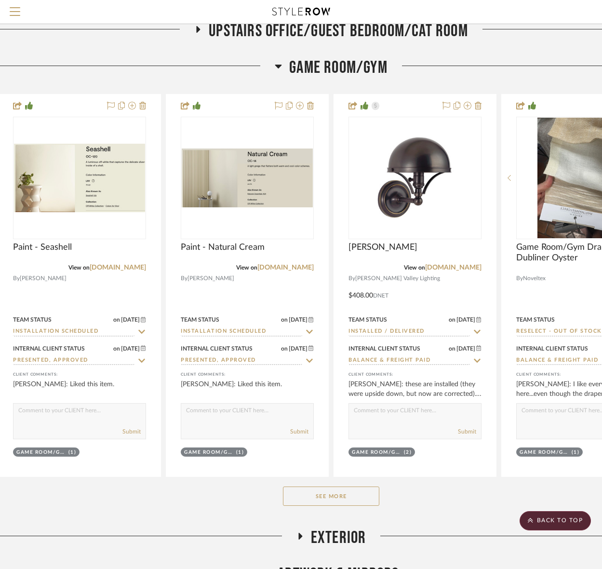
click at [344, 478] on div "See More" at bounding box center [331, 496] width 666 height 39
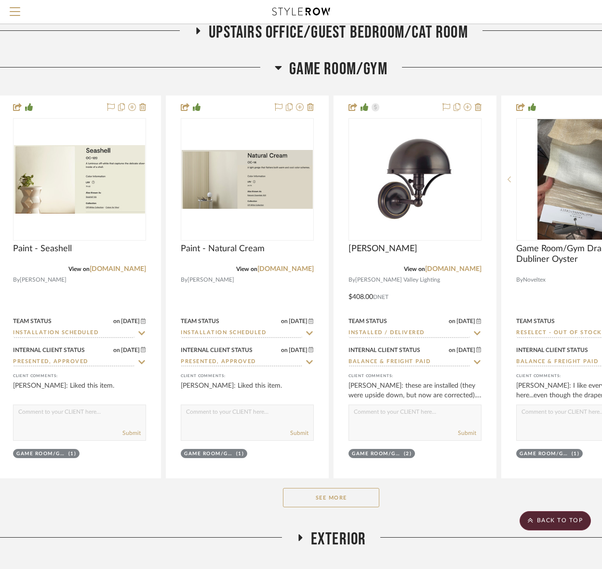
click at [344, 492] on button "See More" at bounding box center [331, 497] width 96 height 19
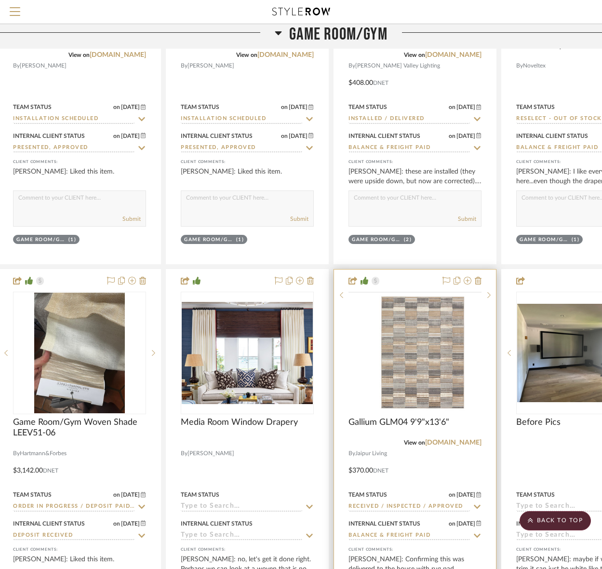
scroll to position [998, 16]
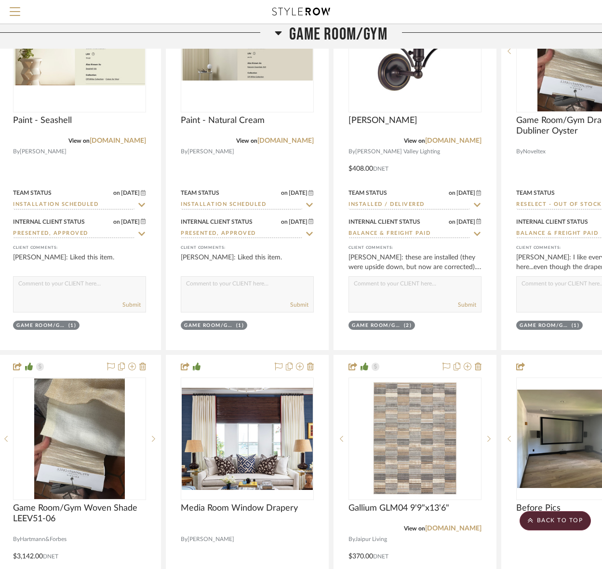
click at [349, 40] on span "Game Room/Gym" at bounding box center [338, 34] width 98 height 21
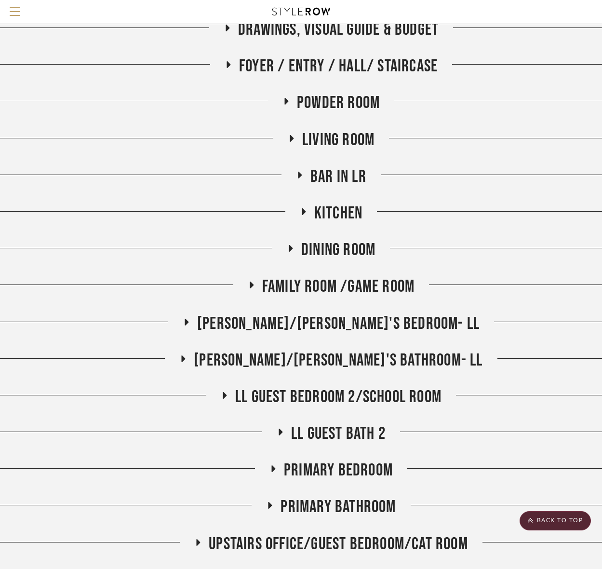
scroll to position [108, 16]
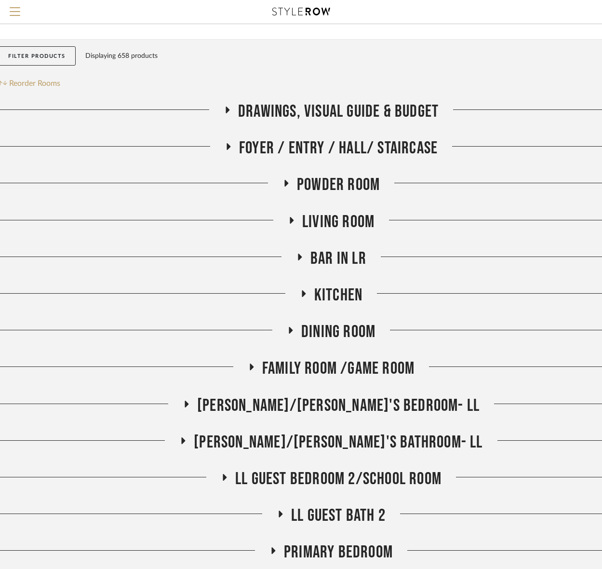
click at [319, 146] on span "Foyer / Entry / Hall/ Staircase" at bounding box center [338, 148] width 199 height 21
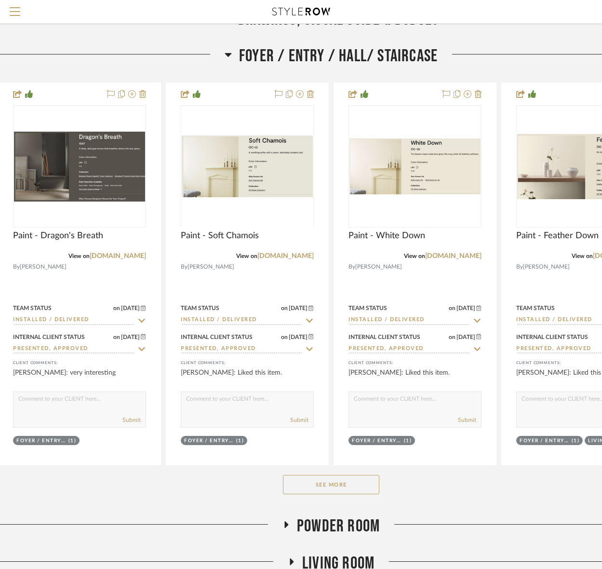
scroll to position [620, 16]
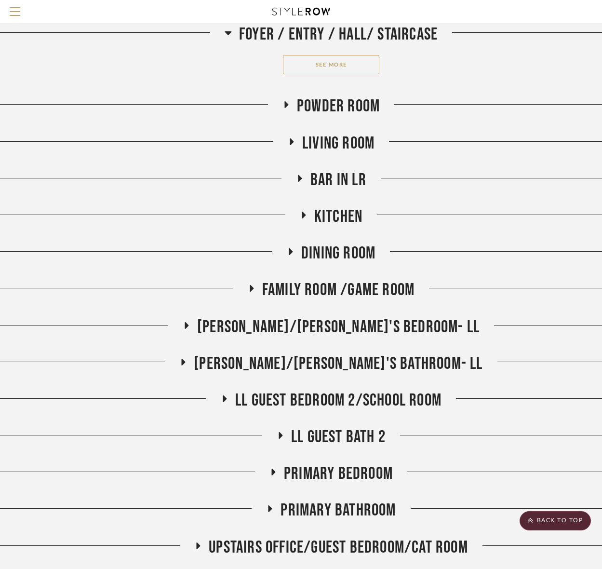
click at [337, 76] on div "See More" at bounding box center [331, 64] width 666 height 39
click at [339, 69] on button "See More" at bounding box center [331, 64] width 96 height 19
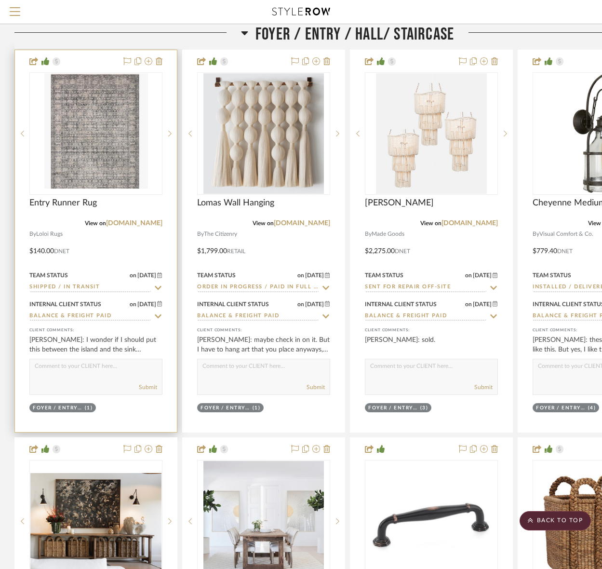
scroll to position [577, 0]
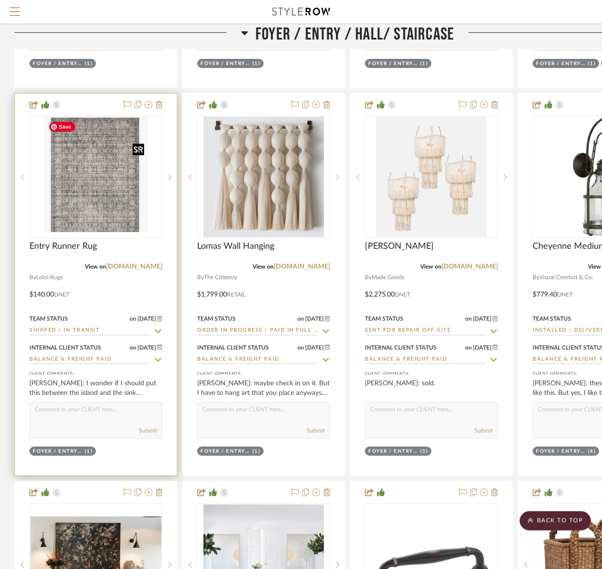
click at [0, 0] on img at bounding box center [0, 0] width 0 height 0
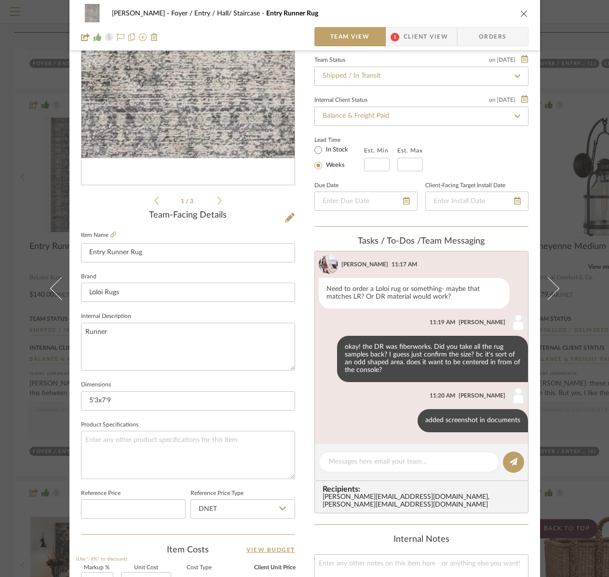
scroll to position [126, 0]
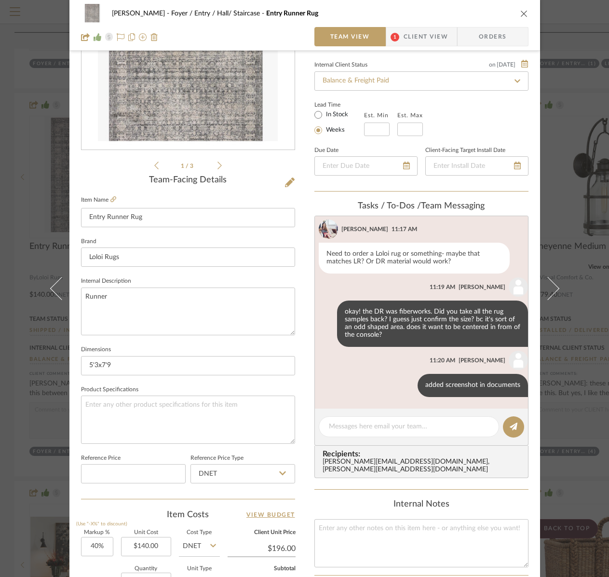
click at [520, 15] on icon "close" at bounding box center [524, 14] width 8 height 8
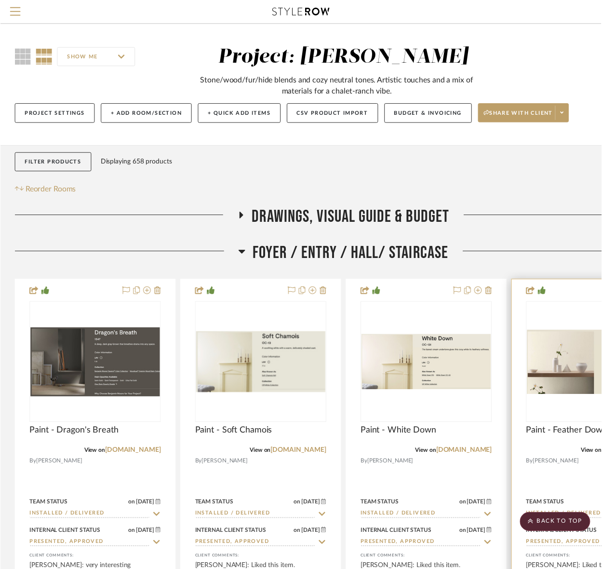
scroll to position [577, 0]
